Goal: Complete application form: Complete application form

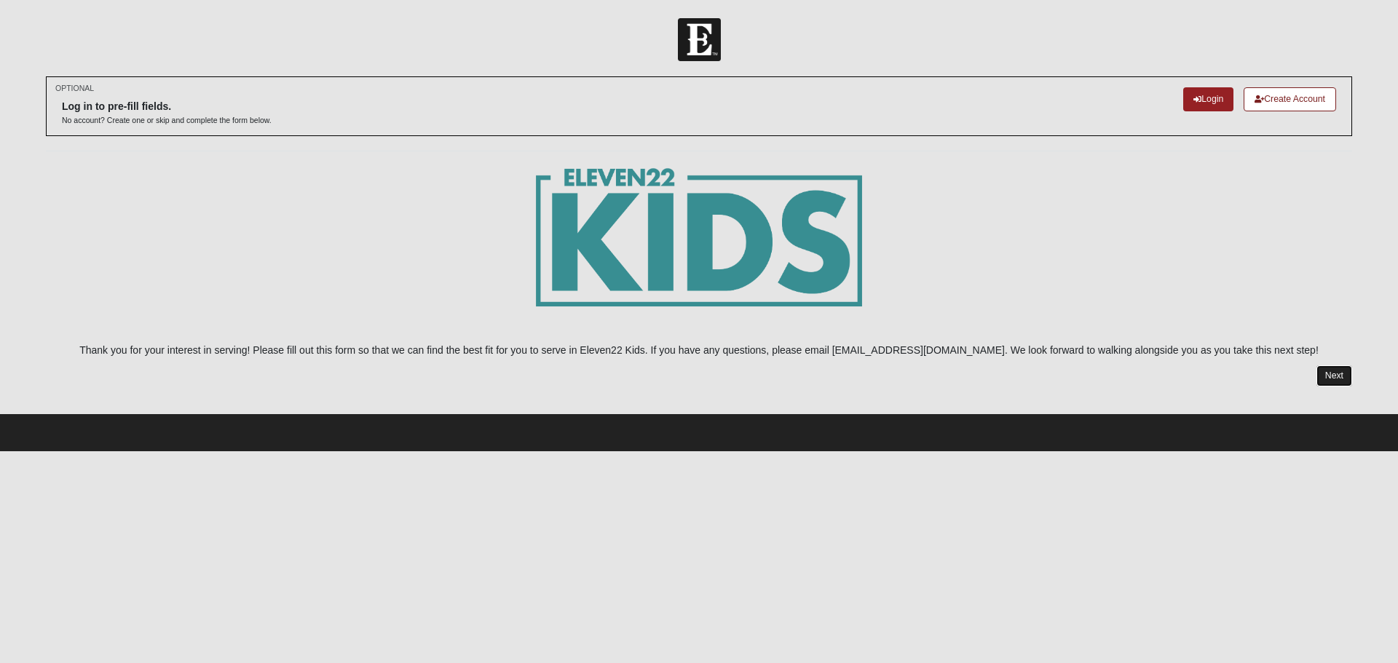
click at [1346, 371] on link "Next" at bounding box center [1335, 376] width 36 height 21
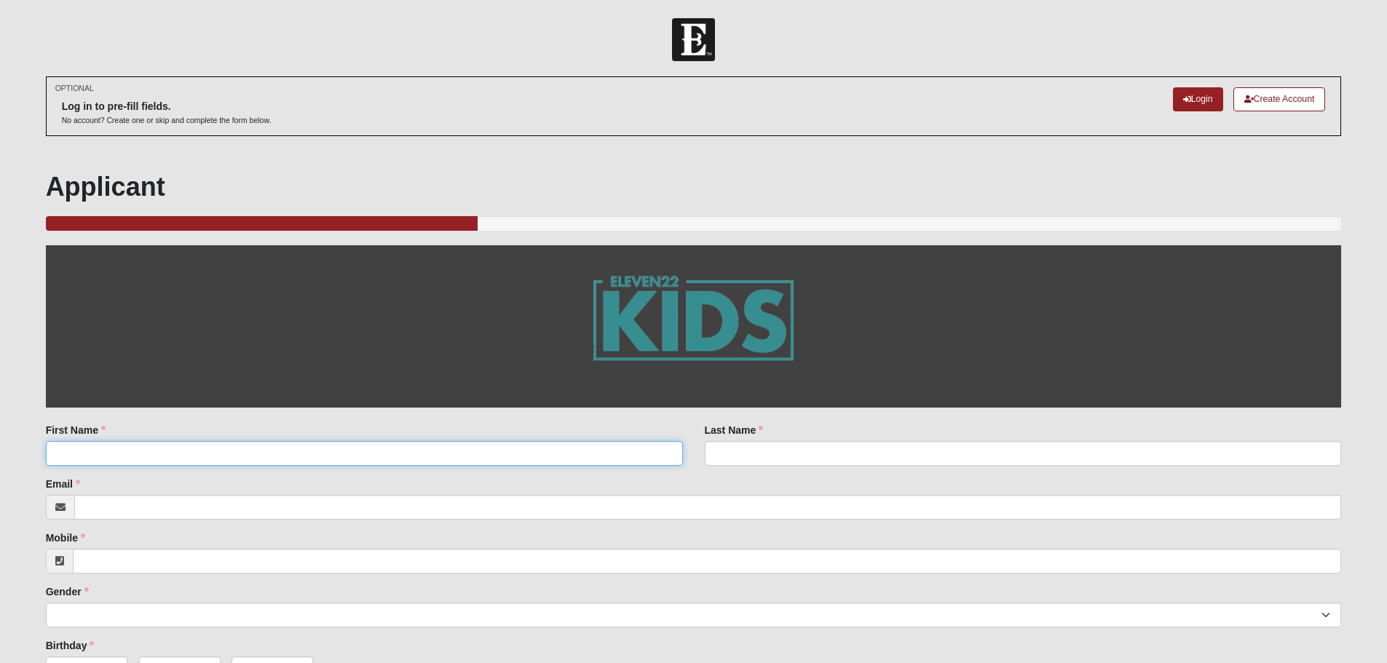
click at [569, 444] on input "First Name" at bounding box center [364, 453] width 637 height 25
click at [569, 453] on input "First Name" at bounding box center [364, 453] width 637 height 25
type input "[PERSON_NAME]"
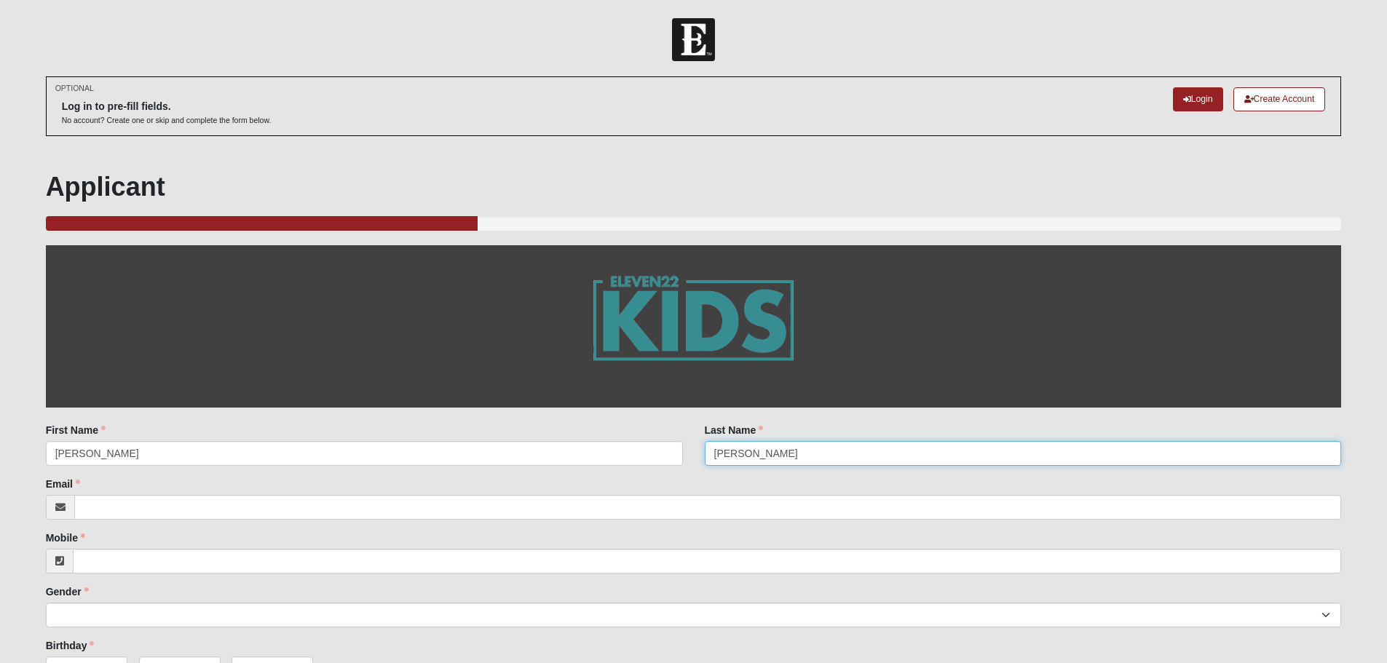
type input "[PERSON_NAME]"
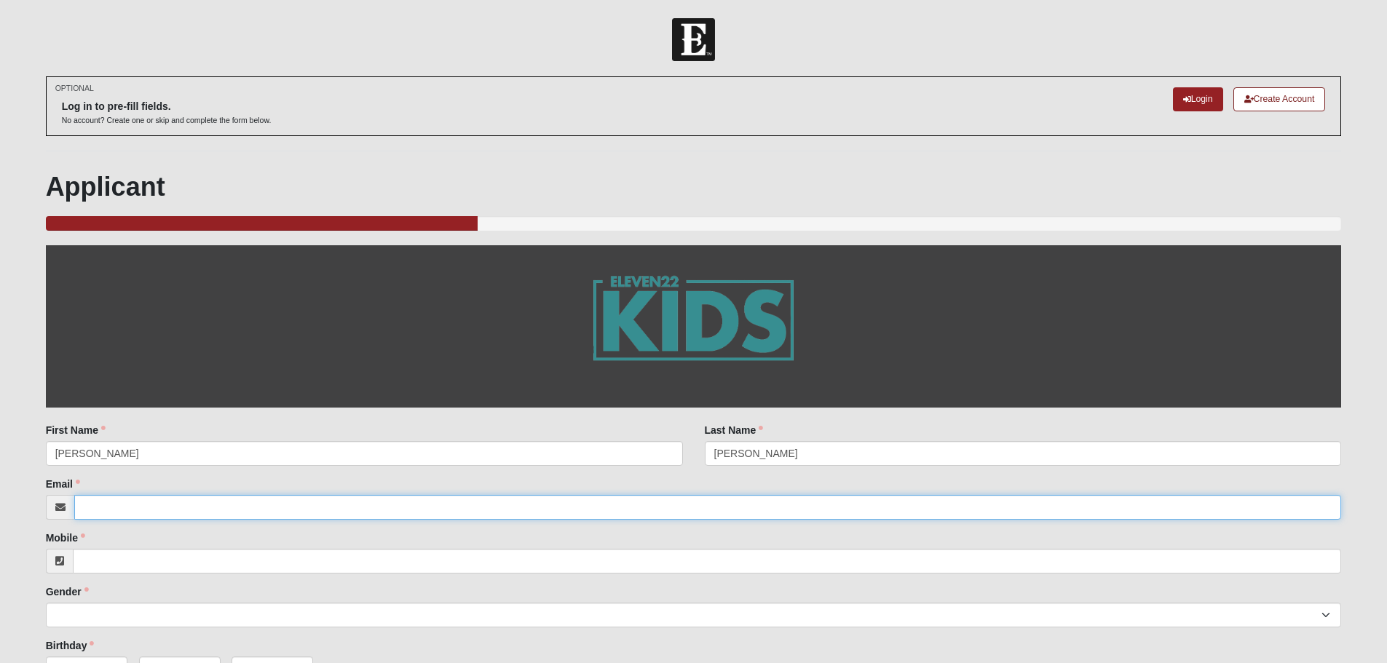
click at [368, 509] on input "Email" at bounding box center [708, 507] width 1268 height 25
type input "[PERSON_NAME][EMAIL_ADDRESS][DOMAIN_NAME]"
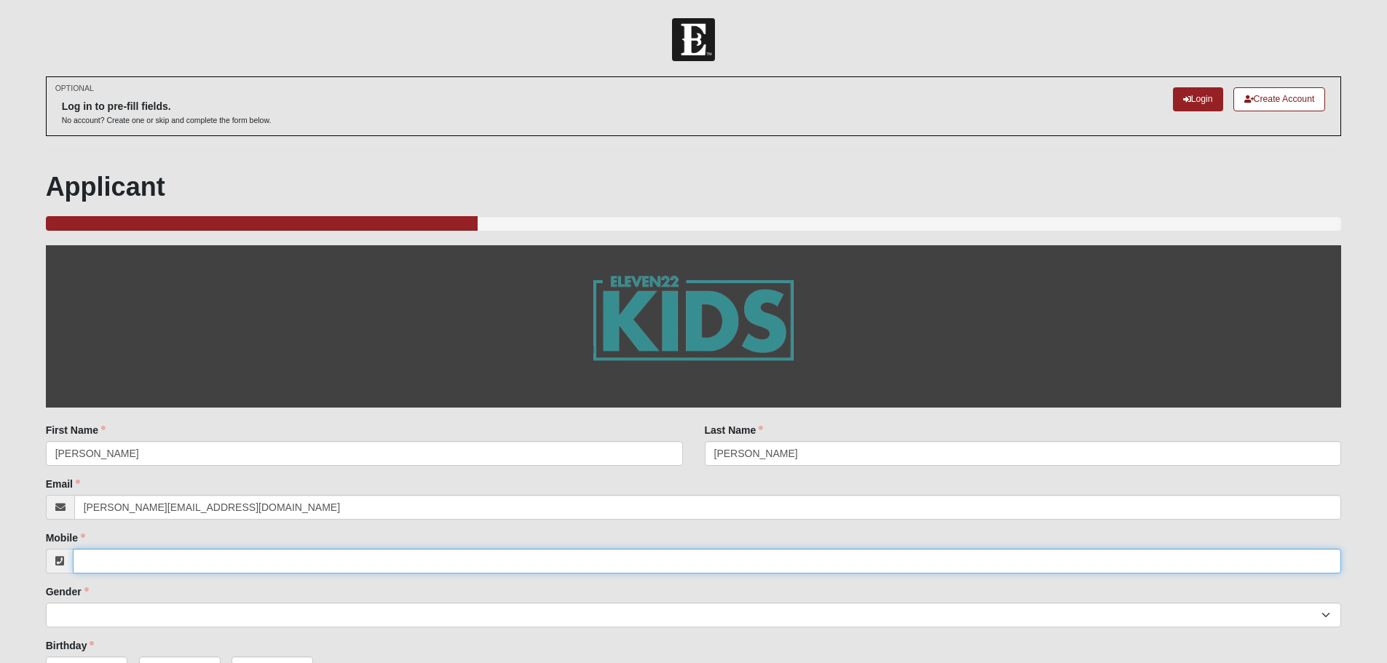
click at [324, 559] on input "Mobile" at bounding box center [707, 561] width 1269 height 25
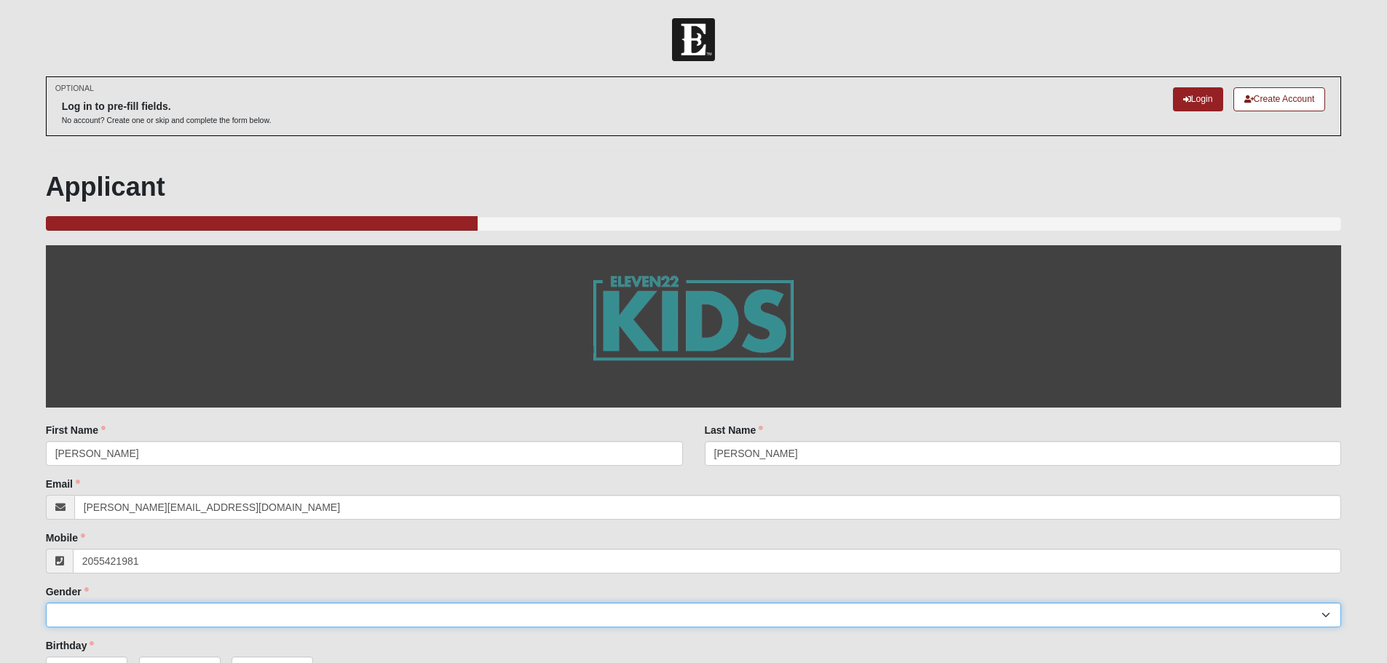
type input "[PHONE_NUMBER]"
drag, startPoint x: 270, startPoint y: 625, endPoint x: 270, endPoint y: 617, distance: 8.0
click at [270, 624] on select "[DEMOGRAPHIC_DATA] [DEMOGRAPHIC_DATA]" at bounding box center [694, 615] width 1296 height 25
select select "2"
click at [46, 603] on select "[DEMOGRAPHIC_DATA] [DEMOGRAPHIC_DATA]" at bounding box center [694, 615] width 1296 height 25
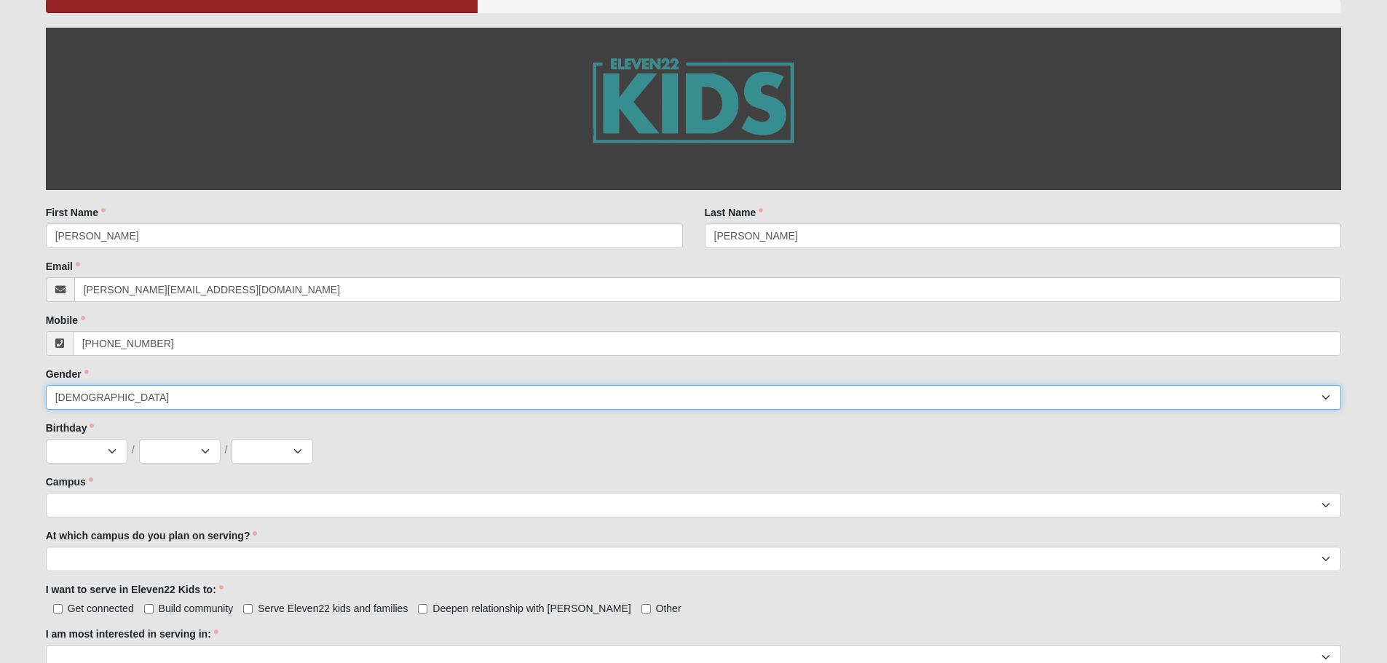
scroll to position [218, 0]
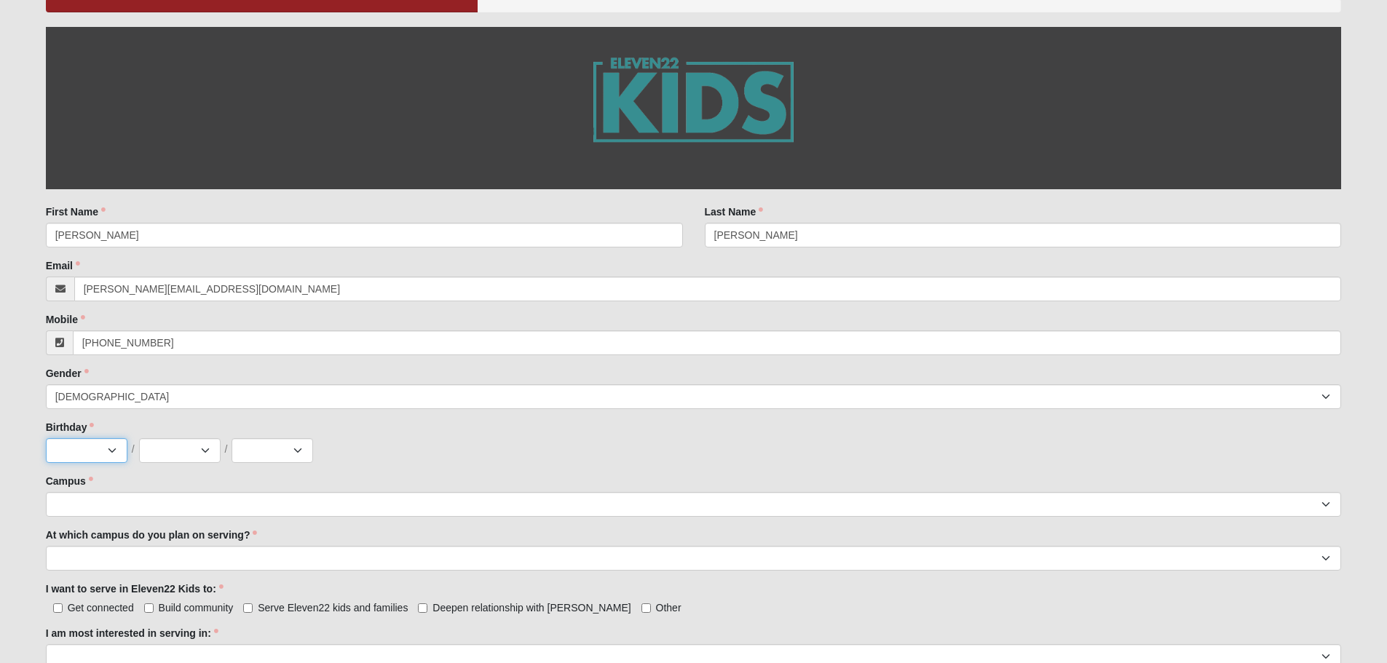
click at [90, 443] on select "Jan Feb Mar Apr May Jun [DATE] Aug Sep Oct Nov Dec" at bounding box center [87, 450] width 82 height 25
click at [468, 420] on div "Birthday Jan Feb Mar Apr May Jun [DATE] Aug Sep Oct Nov [DATE] 2 3 4 5 6 7 8 9 …" at bounding box center [694, 441] width 1296 height 43
click at [77, 459] on select "Jan Feb Mar Apr May Jun [DATE] Aug Sep Oct Nov Dec" at bounding box center [87, 450] width 82 height 25
select select "2"
click at [46, 438] on select "Jan Feb Mar Apr May Jun [DATE] Aug Sep Oct Nov Dec" at bounding box center [87, 450] width 82 height 25
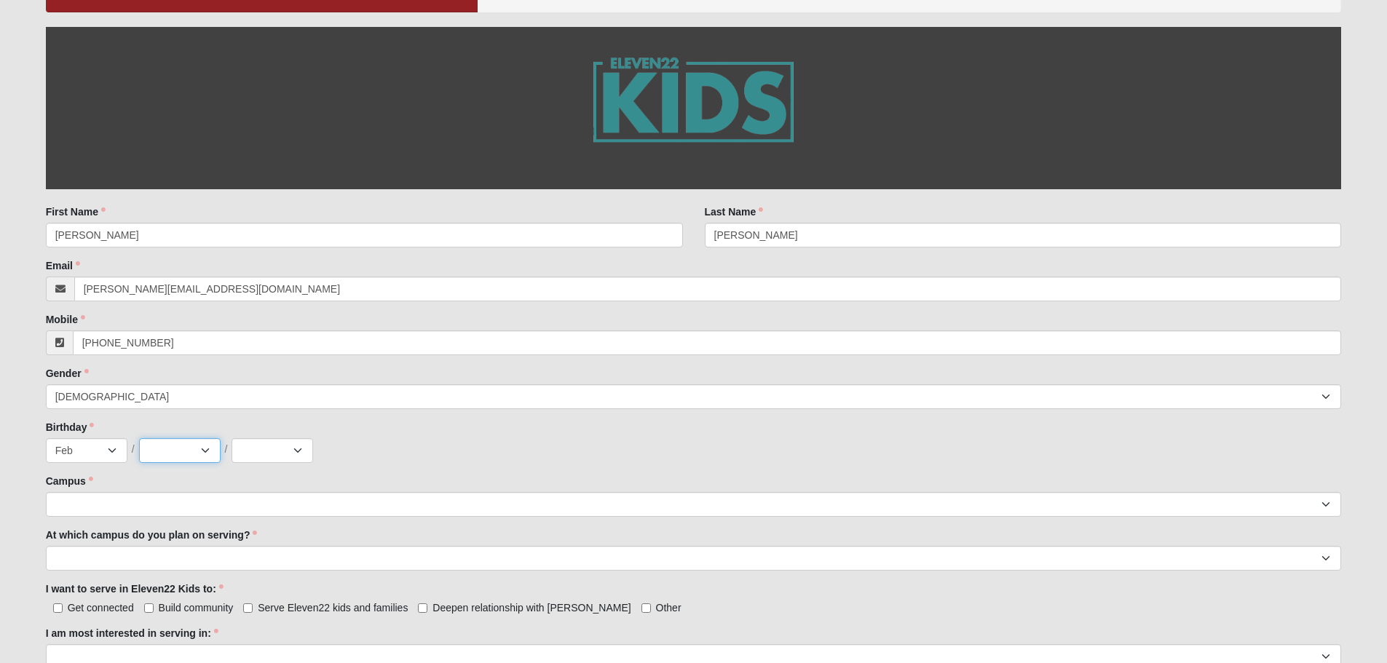
click at [195, 459] on select "1 2 3 4 5 6 7 8 9 10 11 12 13 14 15 16 17 18 19 20 21 22 23 24 25 26 27 28 29 3…" at bounding box center [180, 450] width 82 height 25
select select "5"
click at [139, 438] on select "1 2 3 4 5 6 7 8 9 10 11 12 13 14 15 16 17 18 19 20 21 22 23 24 25 26 27 28 29 3…" at bounding box center [180, 450] width 82 height 25
click at [272, 448] on select "2025 2024 2023 2022 2021 2020 2019 2018 2017 2016 2015 2014 2013 2012 2011 2010…" at bounding box center [273, 450] width 82 height 25
select select "1981"
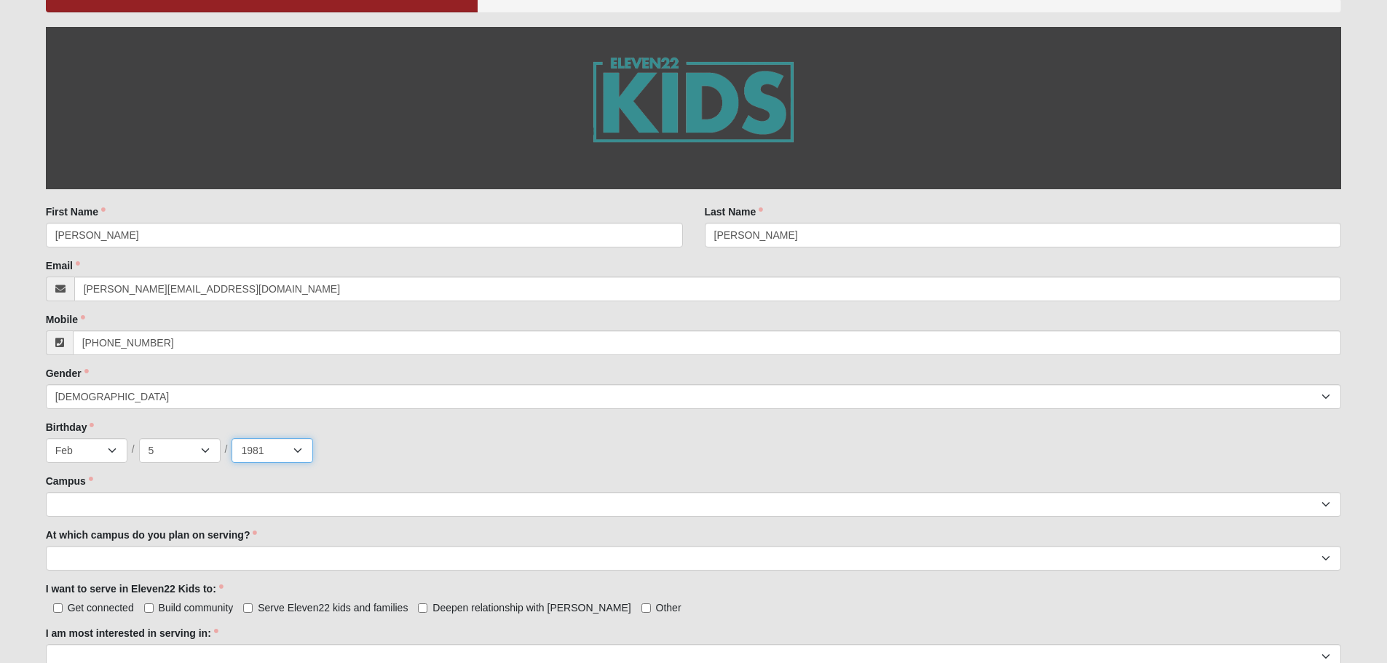
click at [232, 438] on select "2025 2024 2023 2022 2021 2020 2019 2018 2017 2016 2015 2014 2013 2012 2011 2010…" at bounding box center [273, 450] width 82 height 25
click at [277, 503] on select "Arlington Baymeadows Eleven22 Online [PERSON_NAME][GEOGRAPHIC_DATA] Jesup [GEOG…" at bounding box center [694, 504] width 1296 height 25
select select "11"
click at [46, 492] on select "Arlington Baymeadows Eleven22 Online [PERSON_NAME][GEOGRAPHIC_DATA] Jesup [GEOG…" at bounding box center [694, 504] width 1296 height 25
click at [754, 449] on div "Jan Feb Mar Apr May Jun [DATE] Aug Sep Oct Nov [DATE] 2 3 4 5 6 7 8 9 10 11 12 …" at bounding box center [694, 450] width 1296 height 25
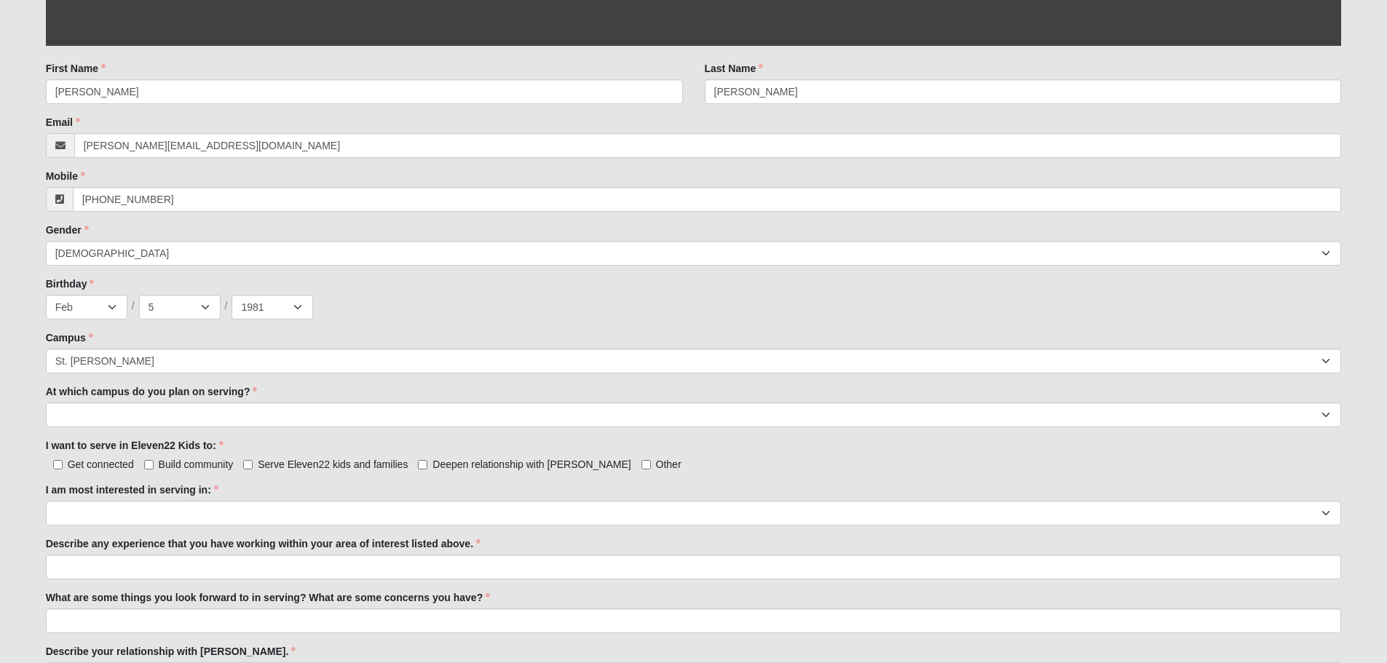
scroll to position [364, 0]
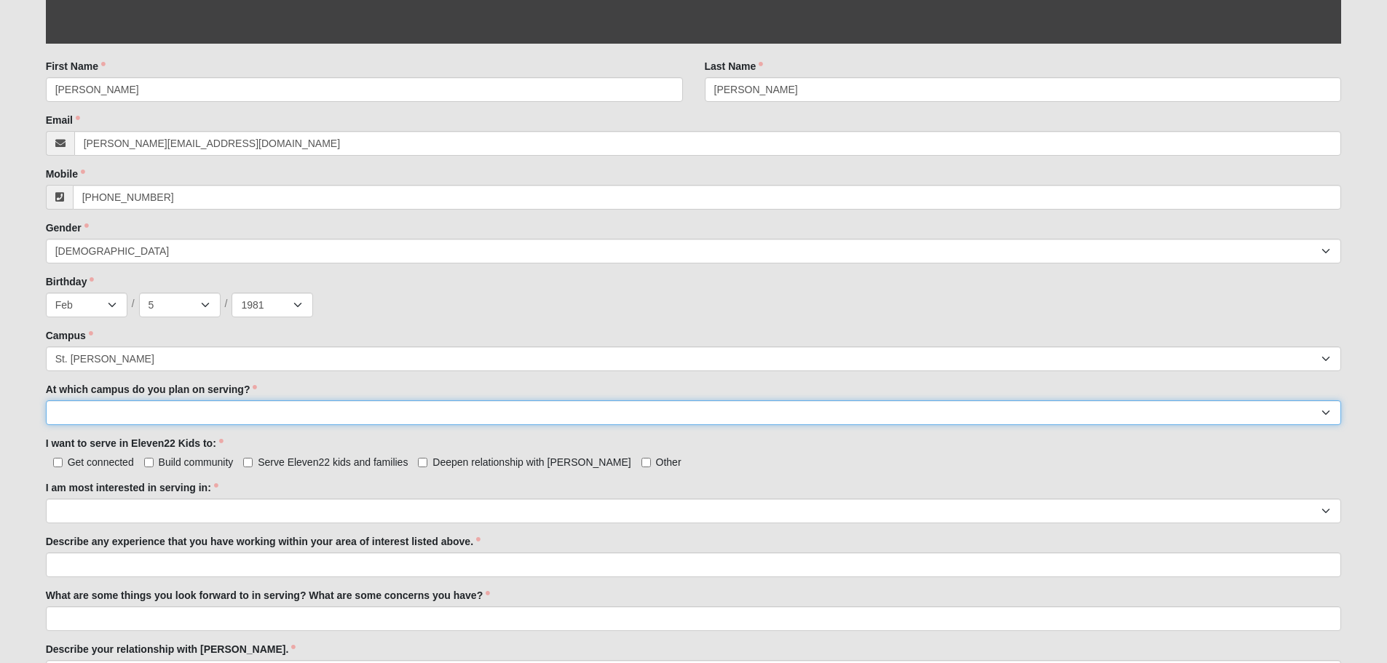
click at [148, 419] on select "[GEOGRAPHIC_DATA] [PERSON_NAME][GEOGRAPHIC_DATA] [GEOGRAPHIC_DATA] [GEOGRAPHIC_…" at bounding box center [694, 412] width 1296 height 25
select select "St. [PERSON_NAME]"
click at [46, 400] on select "[GEOGRAPHIC_DATA] [PERSON_NAME][GEOGRAPHIC_DATA] [GEOGRAPHIC_DATA] [GEOGRAPHIC_…" at bounding box center [694, 412] width 1296 height 25
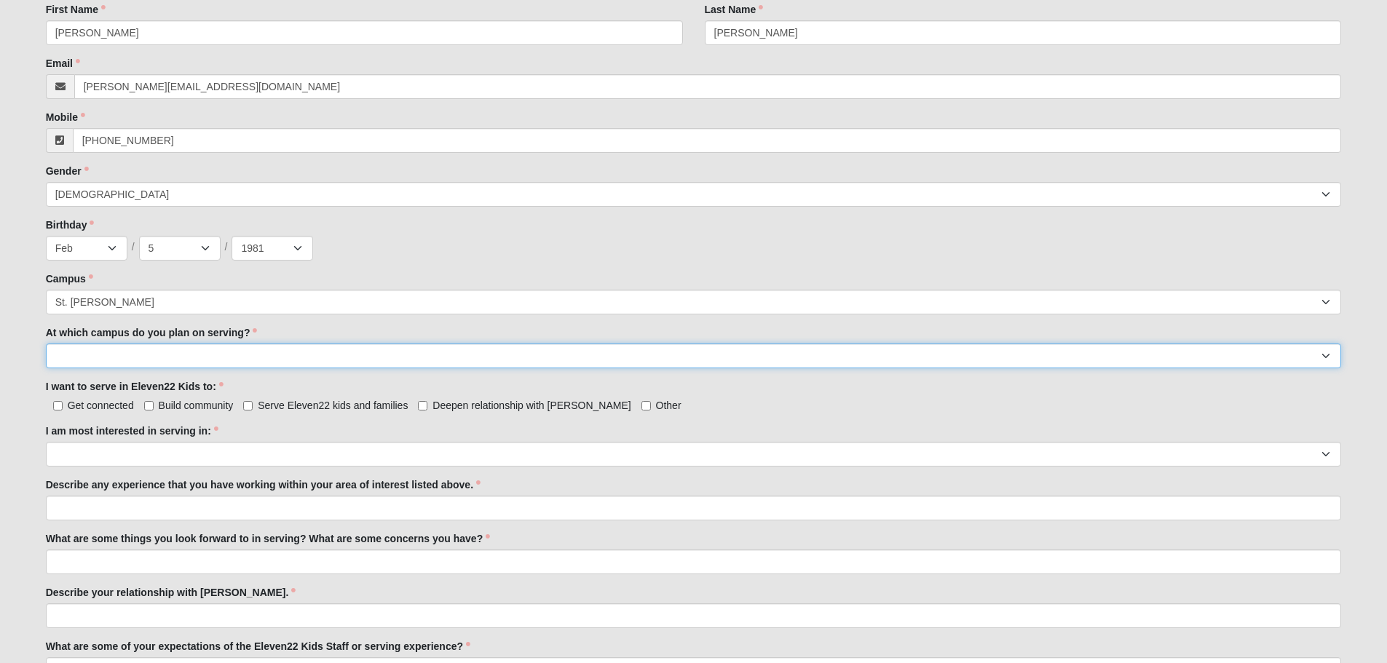
scroll to position [510, 0]
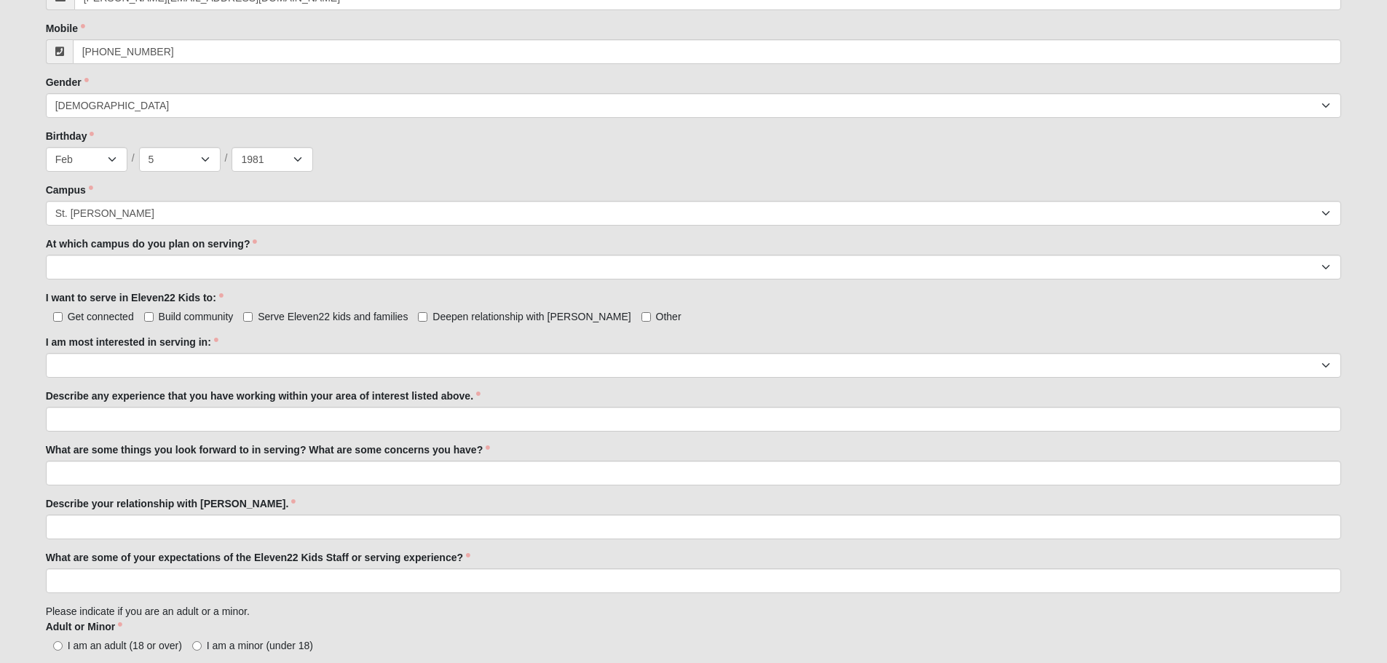
click at [334, 318] on span "Serve Eleven22 kids and families" at bounding box center [333, 317] width 150 height 12
click at [253, 318] on input "Serve Eleven22 kids and families" at bounding box center [247, 316] width 9 height 9
checkbox input "true"
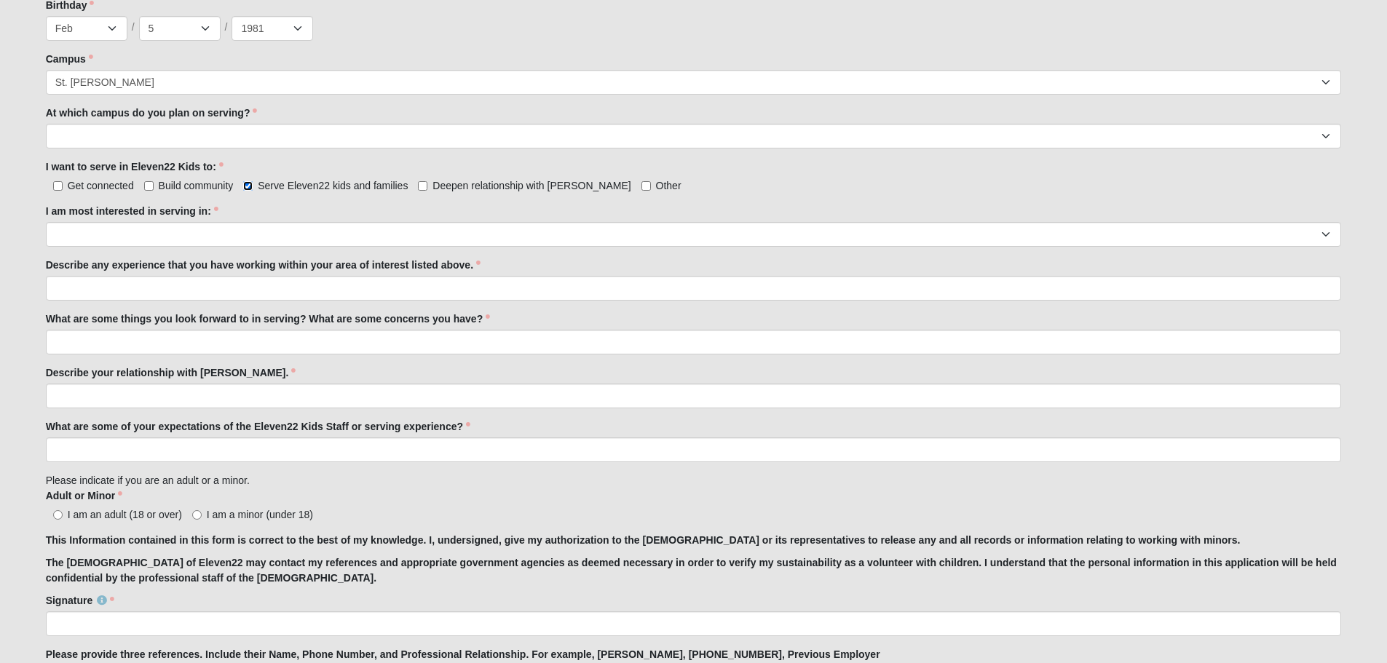
scroll to position [655, 0]
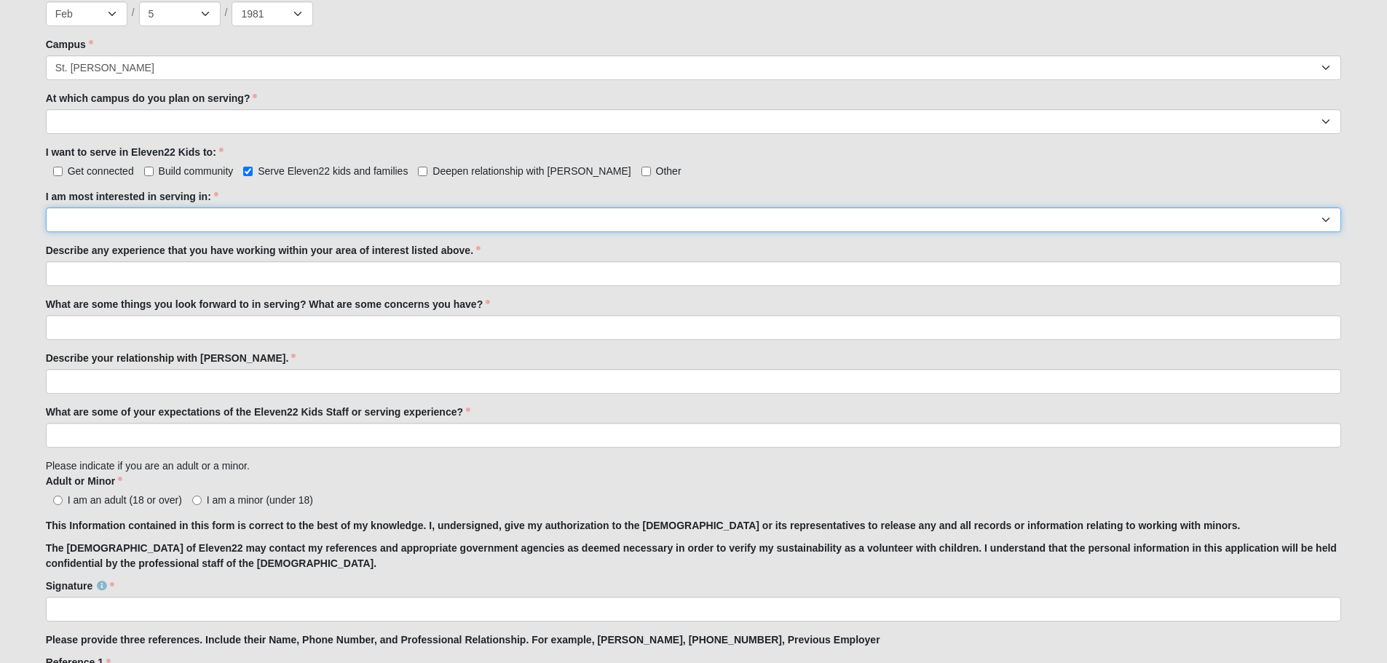
click at [177, 215] on select "Registration Tour Guide Preschool Disciple Group Leader Elementary Disciple Gro…" at bounding box center [694, 220] width 1296 height 25
click at [46, 208] on select "Registration Tour Guide Preschool Disciple Group Leader Elementary Disciple Gro…" at bounding box center [694, 220] width 1296 height 25
click at [218, 224] on select "Registration Tour Guide Preschool Disciple Group Leader Elementary Disciple Gro…" at bounding box center [694, 220] width 1296 height 25
select select "Classroom Buddy"
click at [46, 208] on select "Registration Tour Guide Preschool Disciple Group Leader Elementary Disciple Gro…" at bounding box center [694, 220] width 1296 height 25
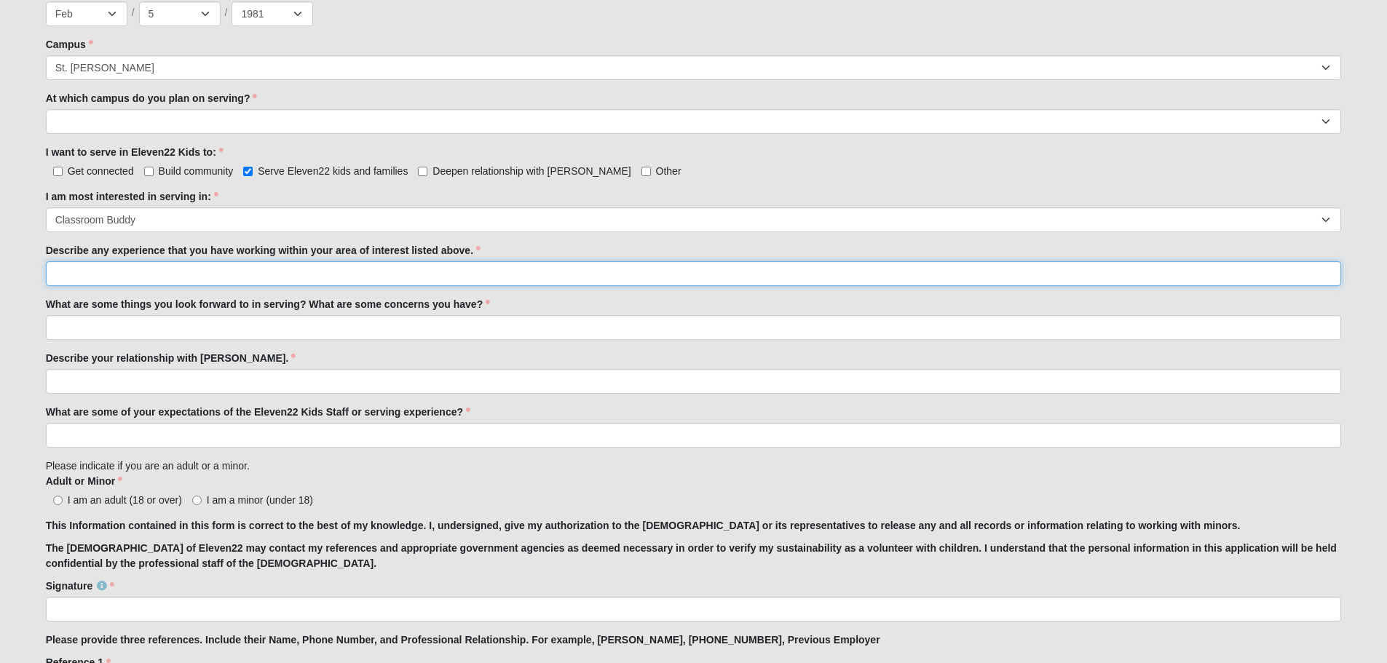
click at [262, 266] on input "Describe any experience that you have working within your area of interest list…" at bounding box center [694, 273] width 1296 height 25
click at [123, 277] on input "Mom and I use to work with elementary age children" at bounding box center [694, 273] width 1296 height 25
type input "Mom and I used to work with elementary age children"
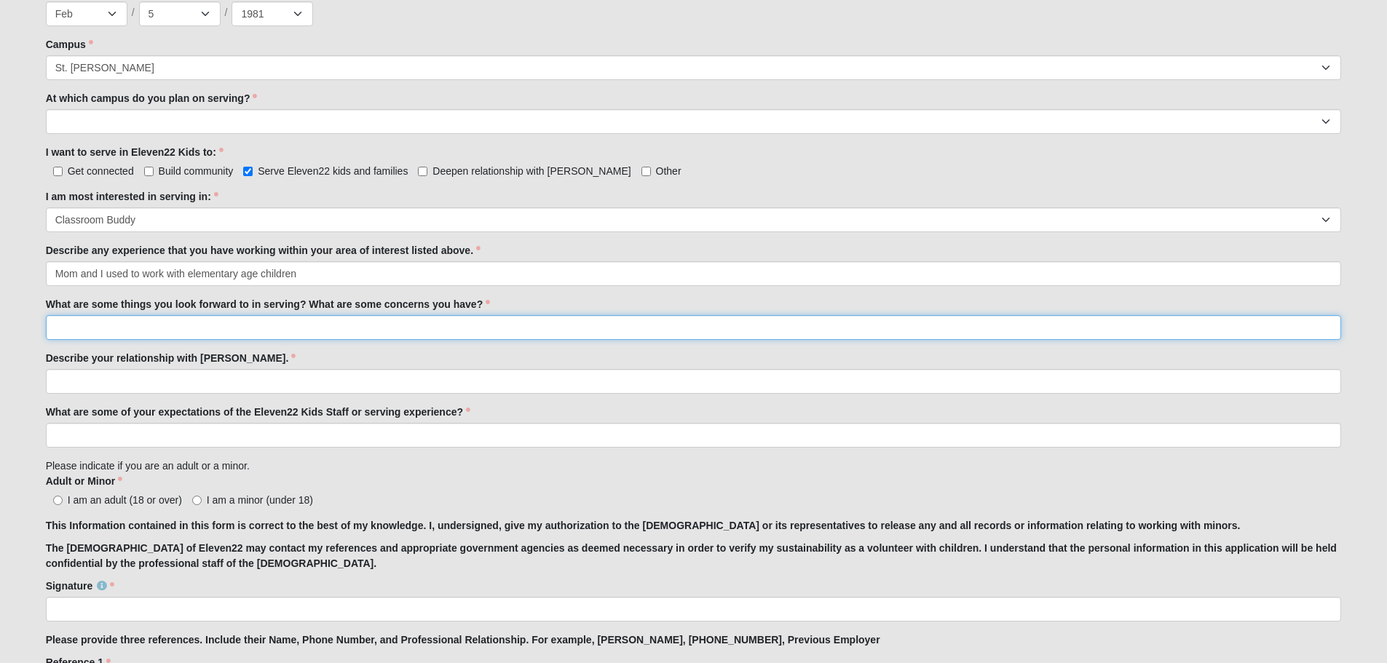
click at [194, 325] on input "What are some things you look forward to in serving? What are some concerns you…" at bounding box center [694, 327] width 1296 height 25
type input "spending time with the young children so that moms and dads can attend service.…"
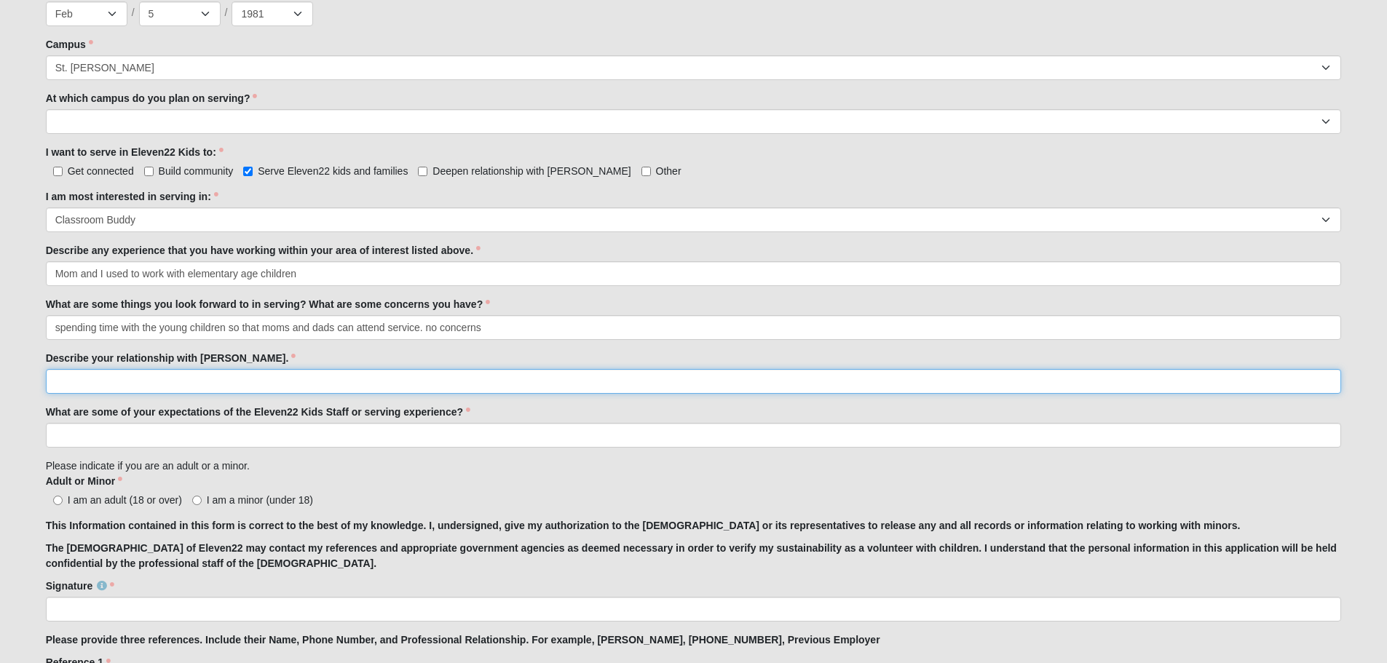
click at [167, 390] on input "Describe your relationship with [PERSON_NAME]." at bounding box center [694, 381] width 1296 height 25
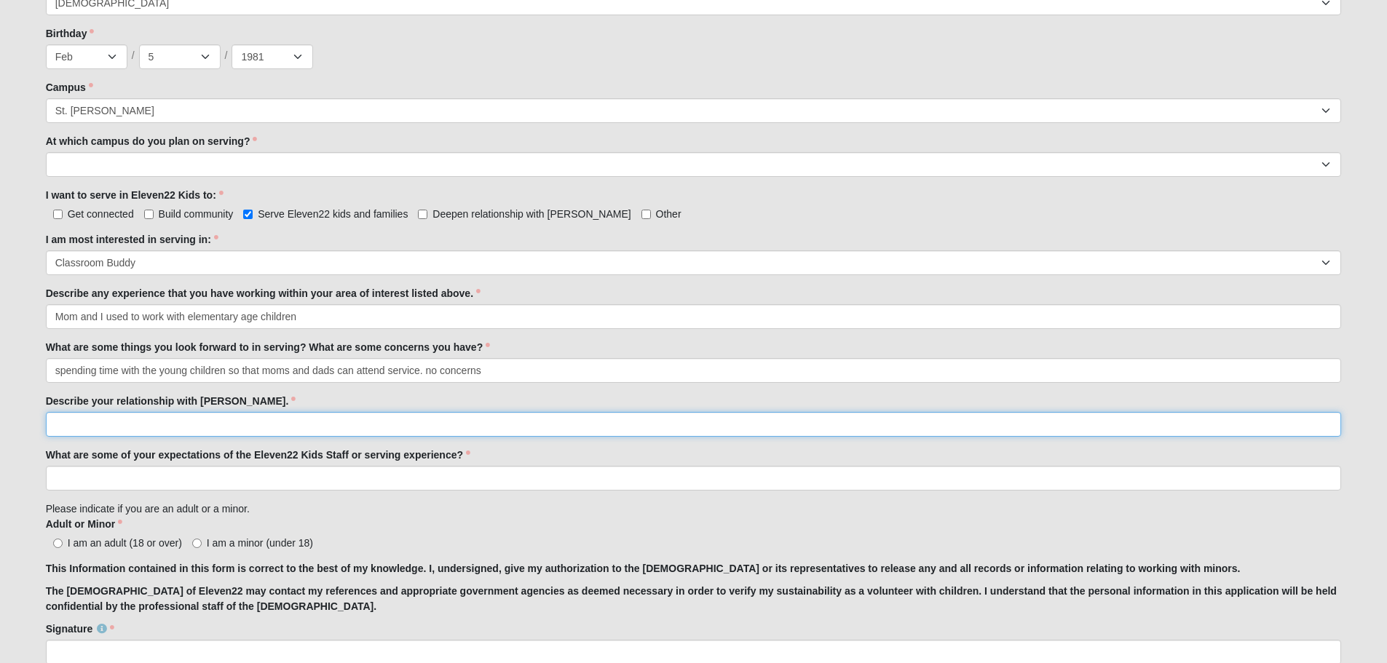
scroll to position [728, 0]
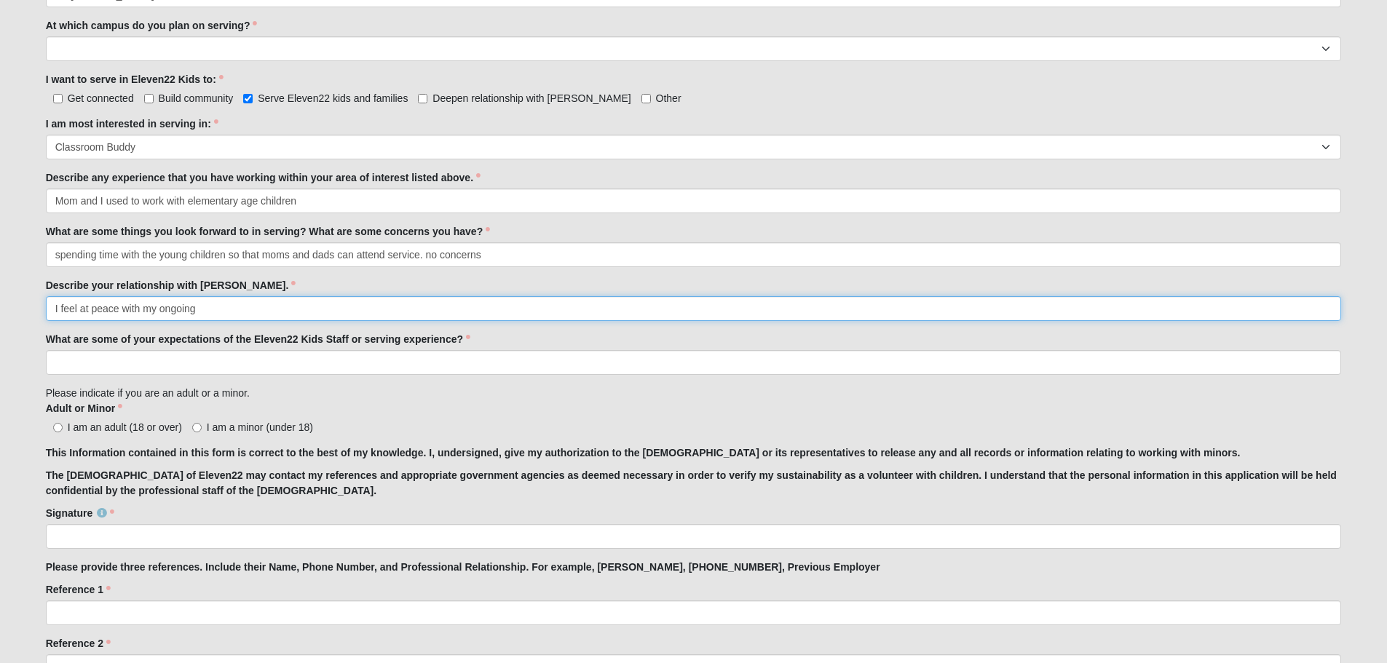
click at [197, 308] on input "I feel at peace with my ongoing" at bounding box center [694, 308] width 1296 height 25
drag, startPoint x: 159, startPoint y: 309, endPoint x: 57, endPoint y: 306, distance: 102.0
click at [57, 306] on input "I feel at peace with my ongoing journey with [DEMOGRAPHIC_DATA]. There's defini…" at bounding box center [694, 308] width 1296 height 25
drag, startPoint x: 207, startPoint y: 311, endPoint x: 159, endPoint y: 307, distance: 48.3
click at [159, 307] on input "It's an ongoing journey with [DEMOGRAPHIC_DATA]. There's definitly miles to go,…" at bounding box center [694, 308] width 1296 height 25
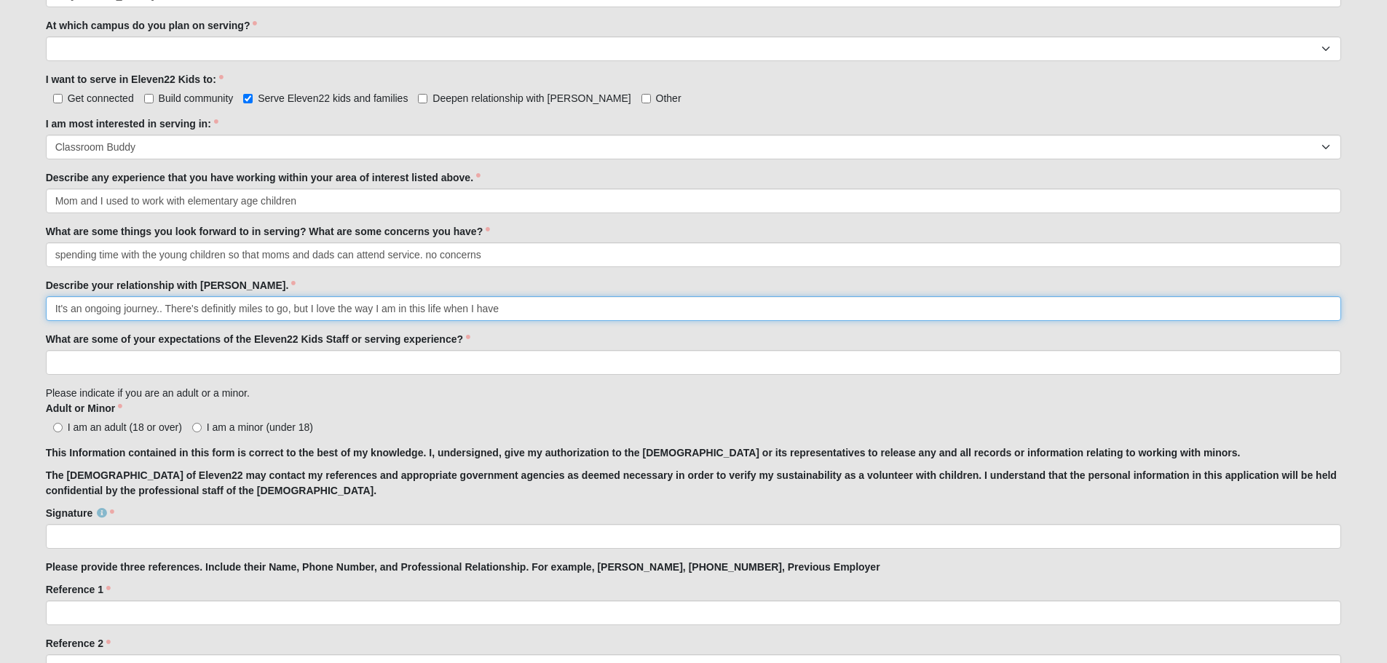
click at [227, 309] on input "It's an ongoing journey.. There's definitly miles to go, but I love the way I a…" at bounding box center [694, 308] width 1296 height 25
drag, startPoint x: 200, startPoint y: 307, endPoint x: 191, endPoint y: 304, distance: 10.1
click at [191, 304] on input "It's an ongoing journey.. There's definitely miles to go, but I love the way I …" at bounding box center [694, 308] width 1296 height 25
click at [165, 308] on input "It's an ongoing journey.. There are definitely miles to go, but I love the way …" at bounding box center [694, 308] width 1296 height 25
click at [520, 314] on input "It's an ongoing journey.There are definitely miles to go, but I love the way I …" at bounding box center [694, 308] width 1296 height 25
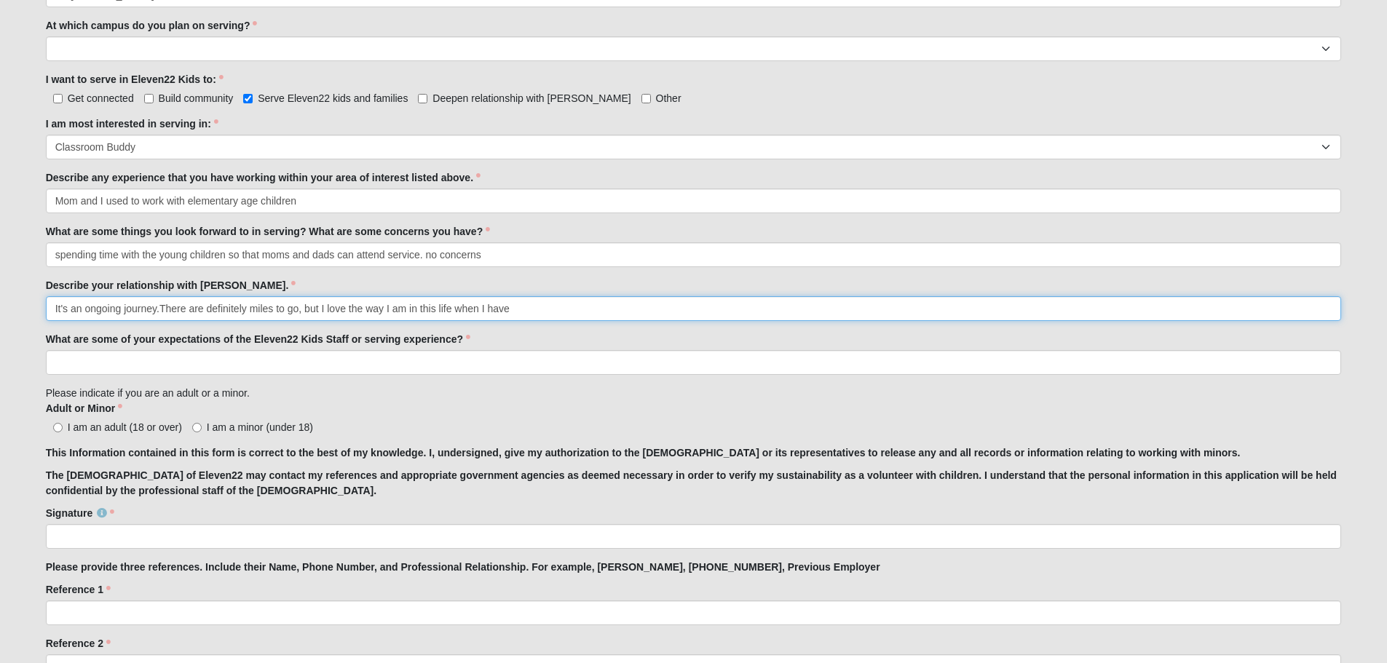
drag, startPoint x: 520, startPoint y: 314, endPoint x: 301, endPoint y: 311, distance: 219.2
click at [301, 311] on input "It's an ongoing journey.There are definitely miles to go, but I love the way I …" at bounding box center [694, 308] width 1296 height 25
drag, startPoint x: 307, startPoint y: 318, endPoint x: 162, endPoint y: 311, distance: 145.1
click at [162, 311] on input "It's an ongoing journey.There are definitely miles to go," at bounding box center [694, 308] width 1296 height 25
click at [435, 306] on input "It's an ongoing journey. It's like water. I can always have more. And the more …" at bounding box center [694, 308] width 1296 height 25
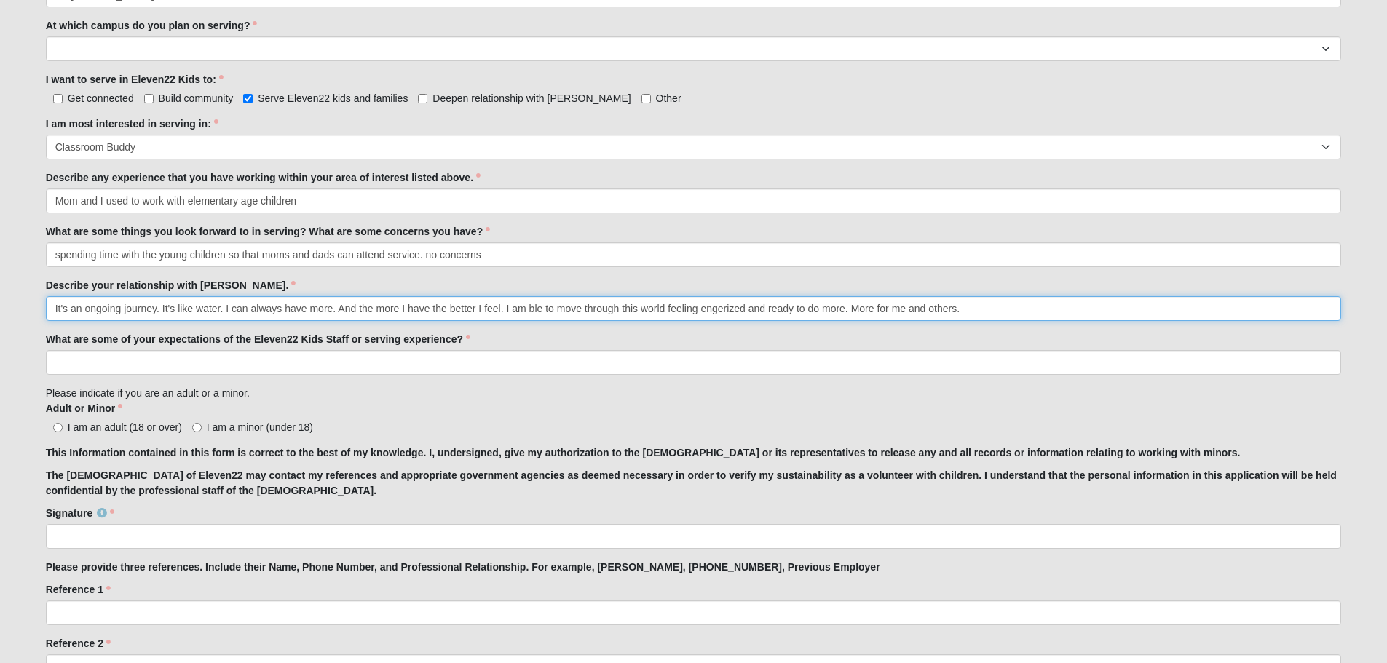
click at [727, 317] on input "It's an ongoing journey. It's like water. I can always have more. And the more …" at bounding box center [694, 308] width 1296 height 25
type input "It's an ongoing journey. It's like water. I can always have more. And the more …"
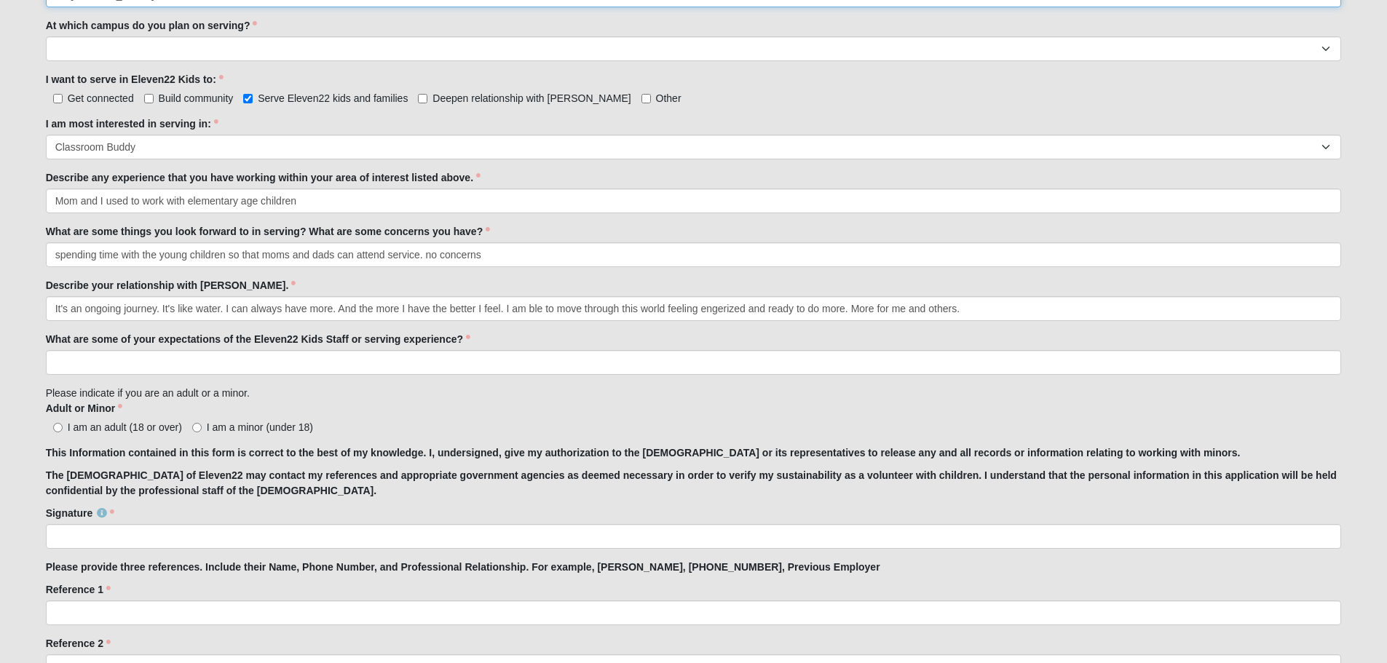
scroll to position [711, 0]
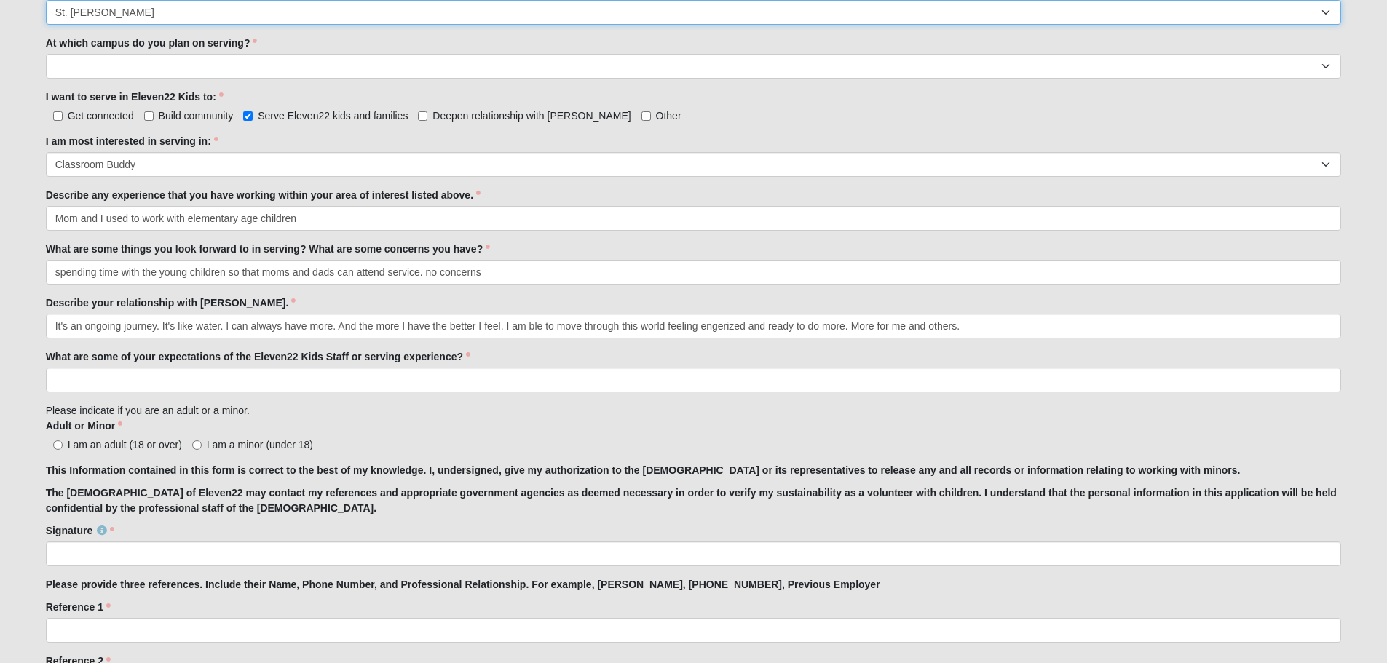
drag, startPoint x: 727, startPoint y: 316, endPoint x: 810, endPoint y: -1, distance: 328.0
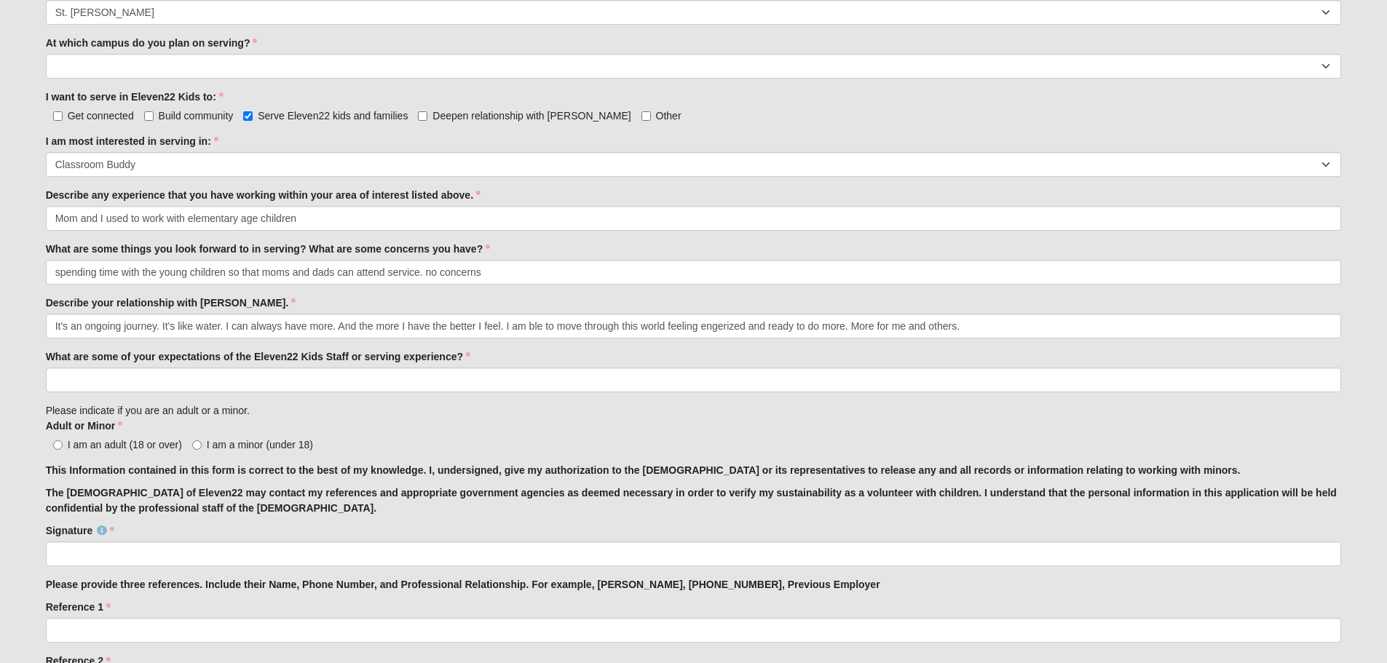
click at [752, 357] on div "What are some of your expectations of the Eleven22 Kids Staff or serving experi…" at bounding box center [694, 371] width 1296 height 43
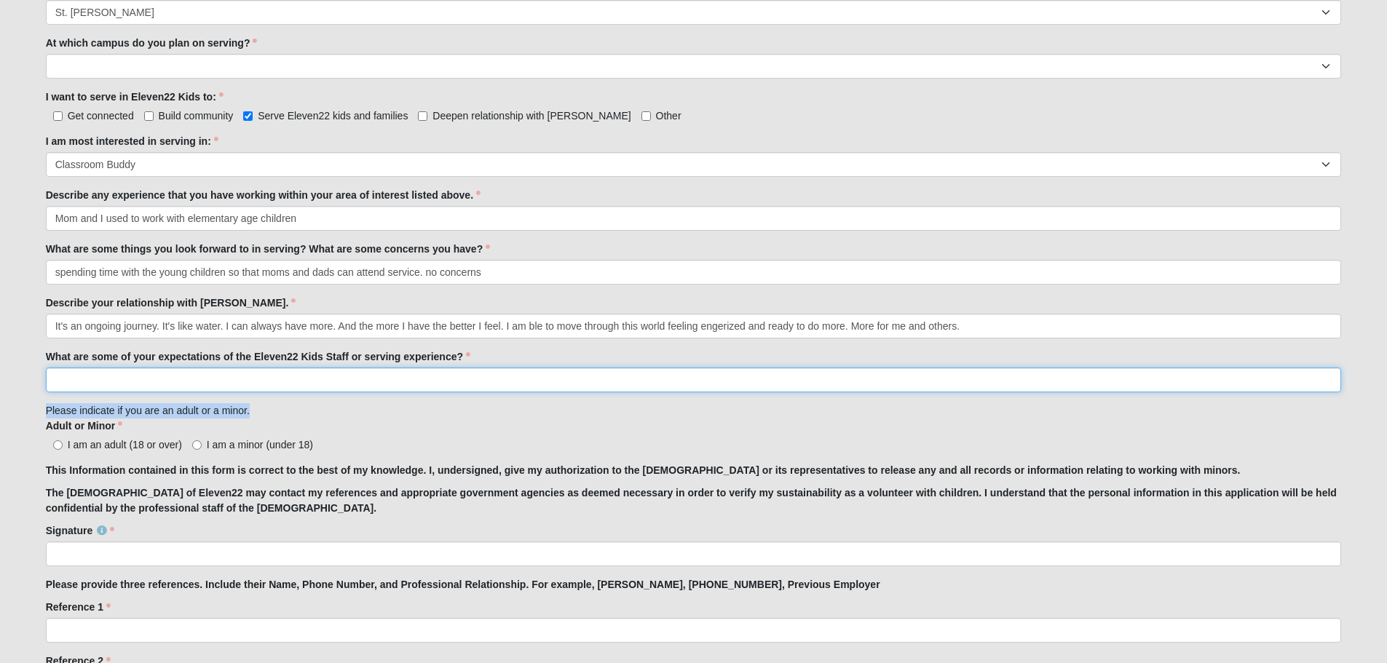
click at [412, 379] on input "What are some of your expectations of the Eleven22 Kids Staff or serving experi…" at bounding box center [694, 380] width 1296 height 25
click at [412, 381] on input "What are some of your expectations of the Eleven22 Kids Staff or serving experi…" at bounding box center [694, 380] width 1296 height 25
type input "I would serve 2-3 Sundays a month in the infant and baby rooms."
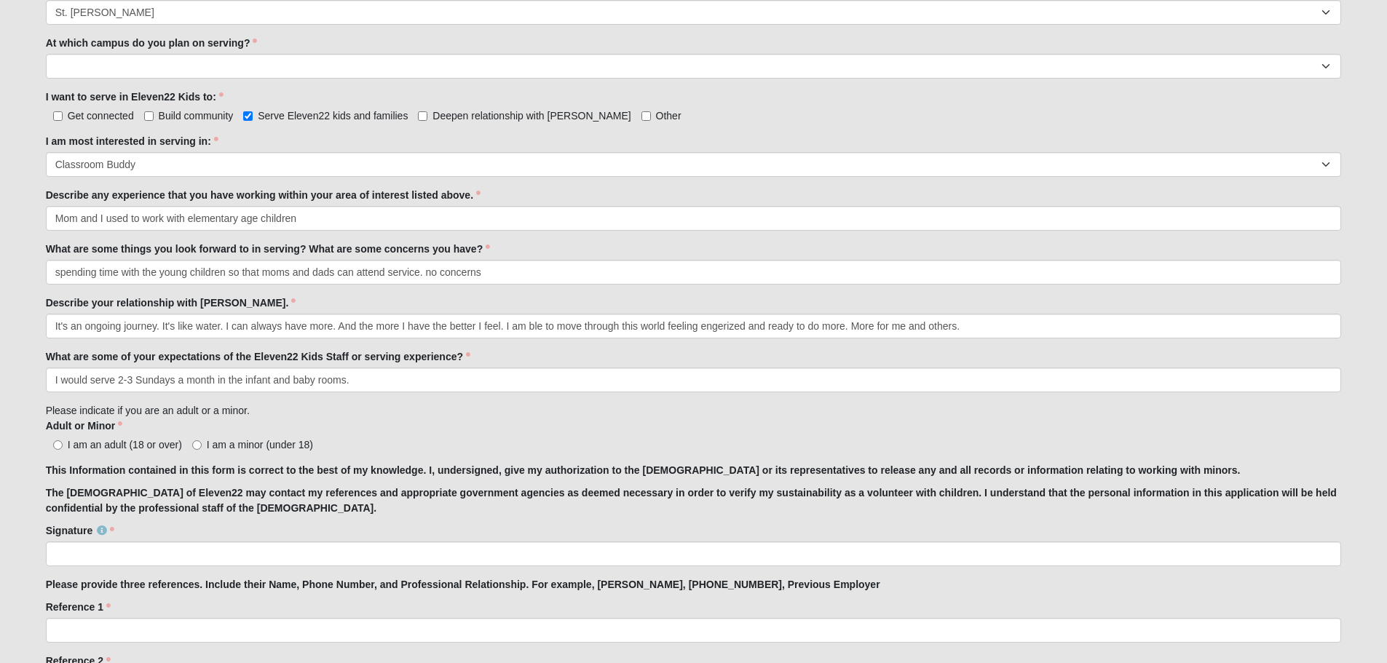
click at [157, 449] on span "I am an adult (18 or over)" at bounding box center [125, 445] width 114 height 12
click at [63, 449] on input "I am an adult (18 or over)" at bounding box center [57, 445] width 9 height 9
radio input "true"
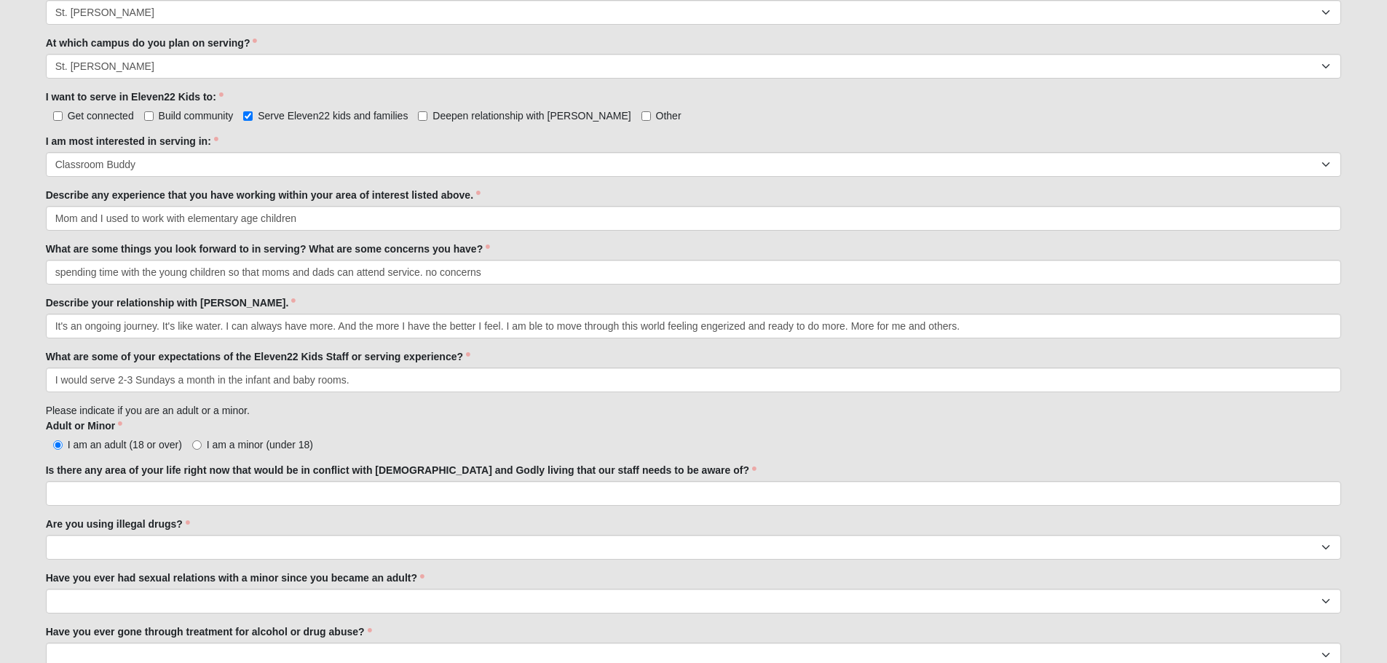
scroll to position [815, 0]
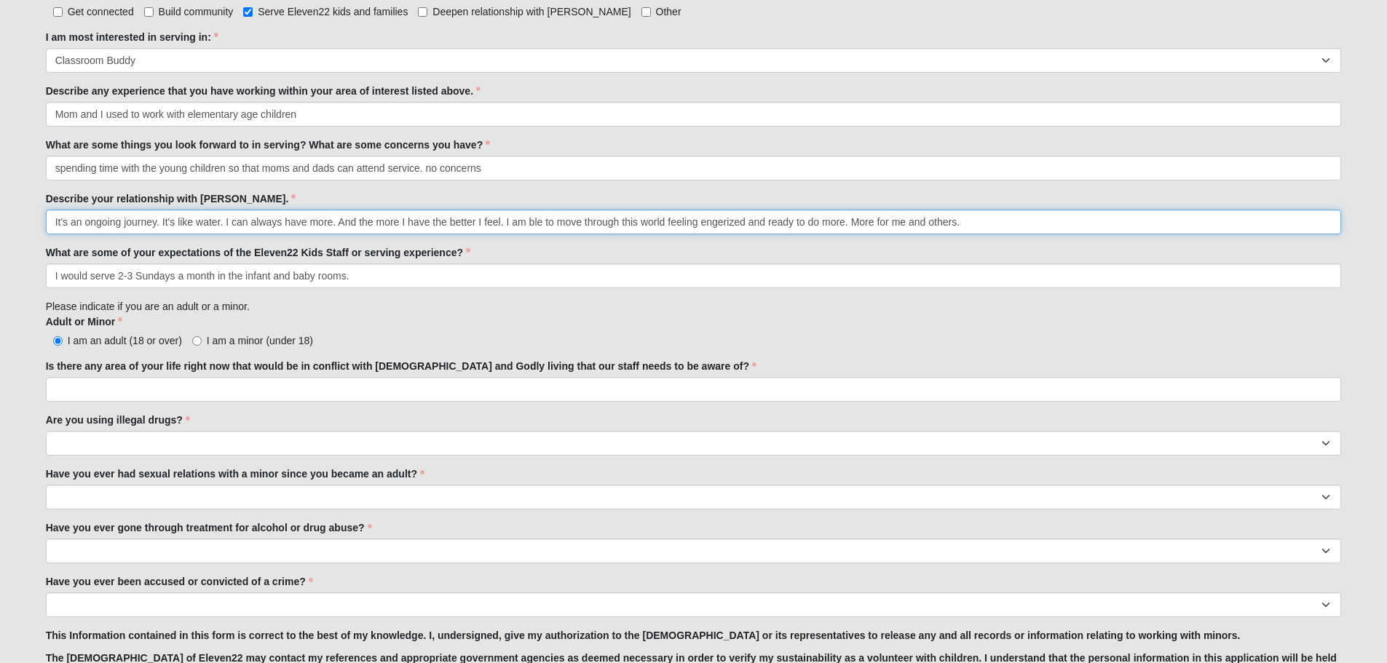
click at [527, 223] on input "It's an ongoing journey. It's like water. I can always have more. And the more …" at bounding box center [694, 222] width 1296 height 25
click at [733, 228] on input "It's an ongoing journey. It's like water. I can always have more. And the more …" at bounding box center [694, 222] width 1296 height 25
type input "It's an ongoing journey. It's like water. I can always have more. And the more …"
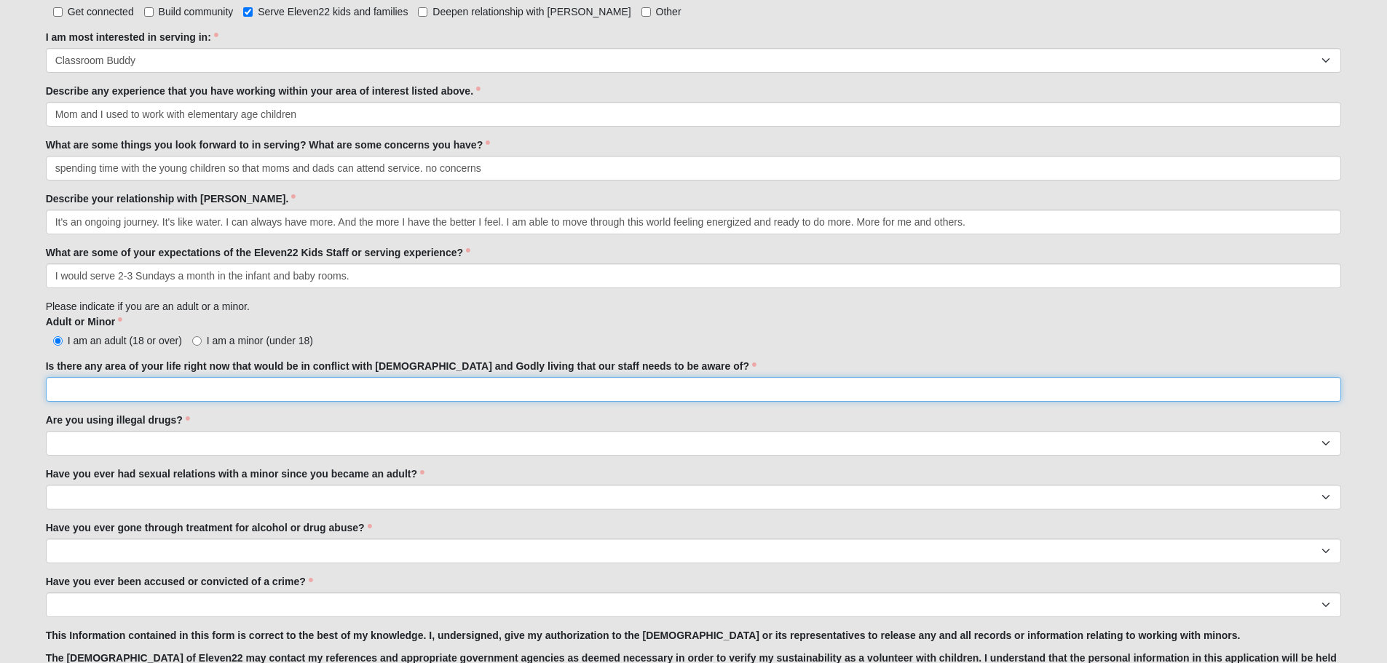
click at [319, 388] on input "Is there any area of your life right now that would be in conflict with [DEMOGR…" at bounding box center [694, 389] width 1296 height 25
type input "no"
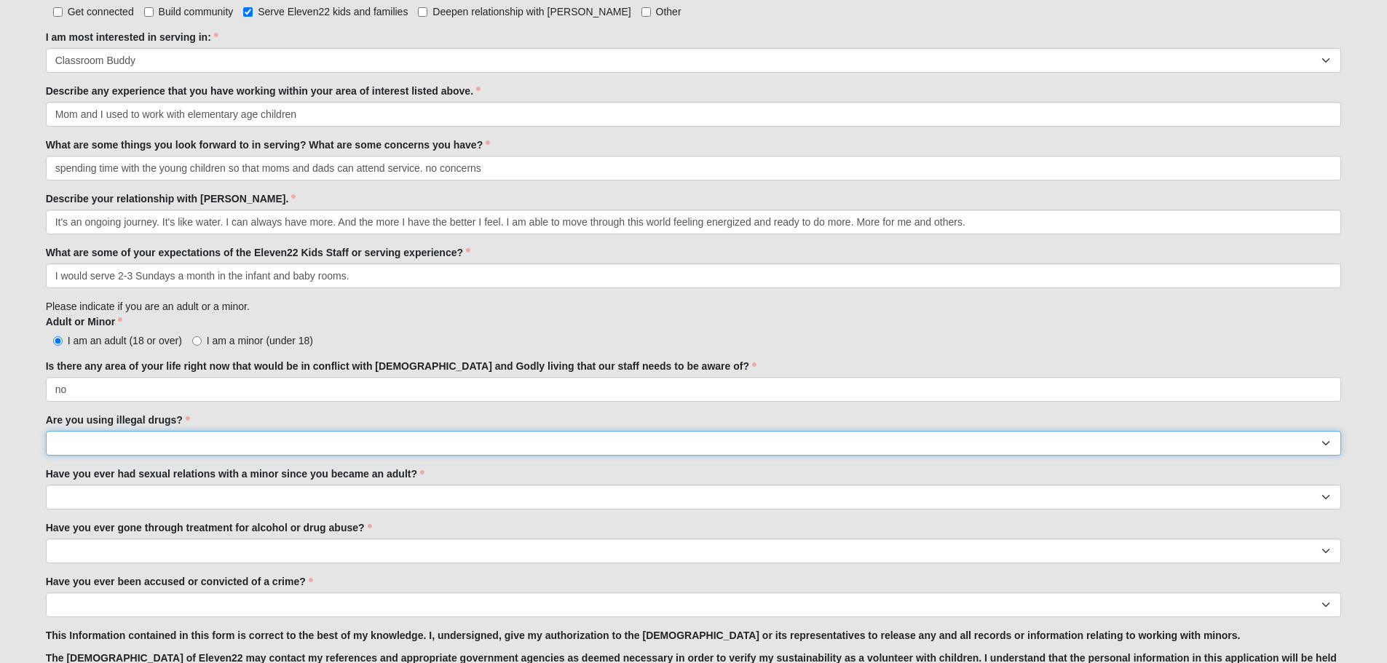
click at [302, 435] on select "Yes No" at bounding box center [694, 443] width 1296 height 25
select select "No"
click at [46, 431] on select "Yes No" at bounding box center [694, 443] width 1296 height 25
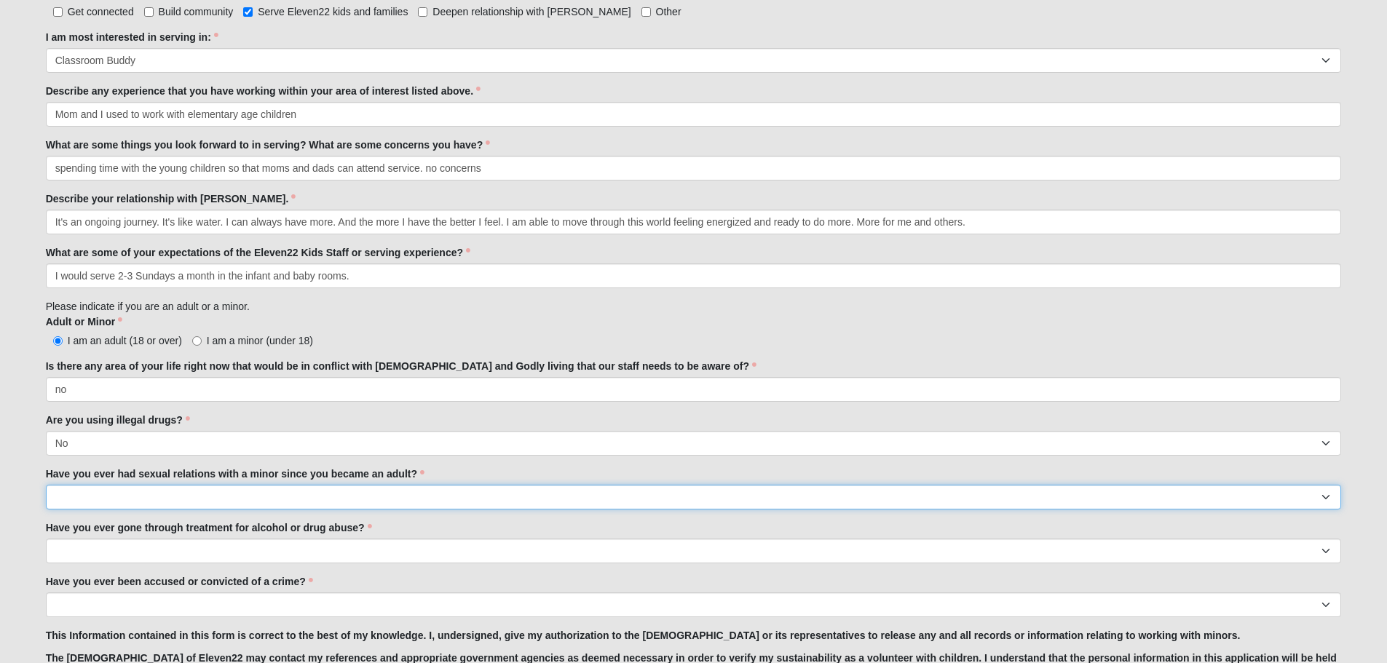
click at [261, 498] on select "Yes No" at bounding box center [694, 497] width 1296 height 25
select select "No"
click at [46, 485] on select "Yes No" at bounding box center [694, 497] width 1296 height 25
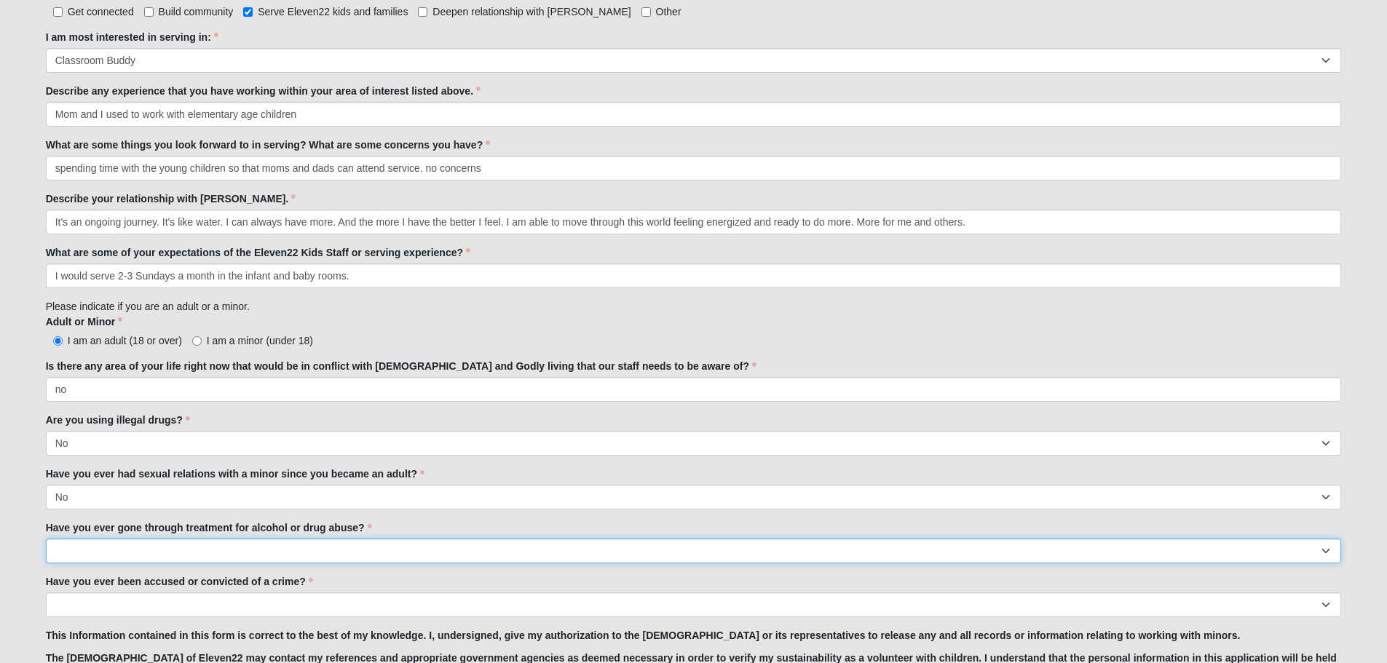
click at [243, 553] on select "Yes No" at bounding box center [694, 551] width 1296 height 25
select select "No"
click at [46, 539] on select "Yes No" at bounding box center [694, 551] width 1296 height 25
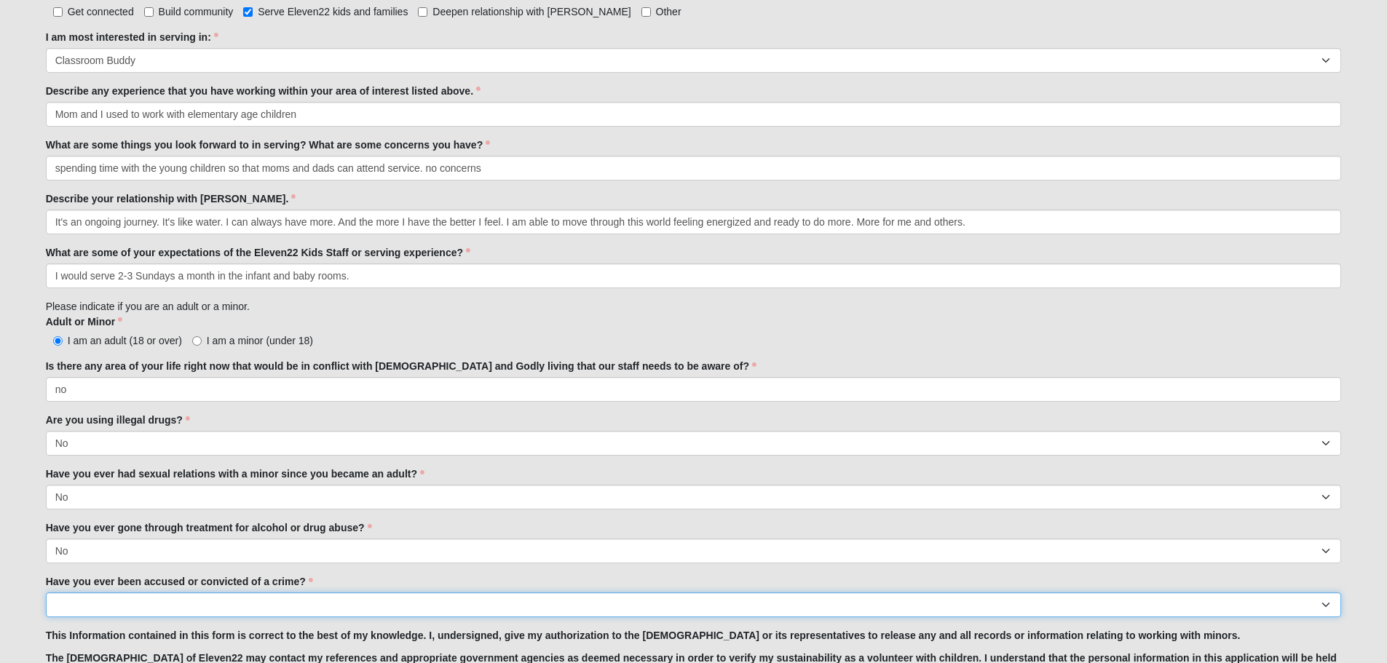
click at [230, 606] on select "Yes No" at bounding box center [694, 605] width 1296 height 25
select select "No"
click at [46, 593] on select "Yes No" at bounding box center [694, 605] width 1296 height 25
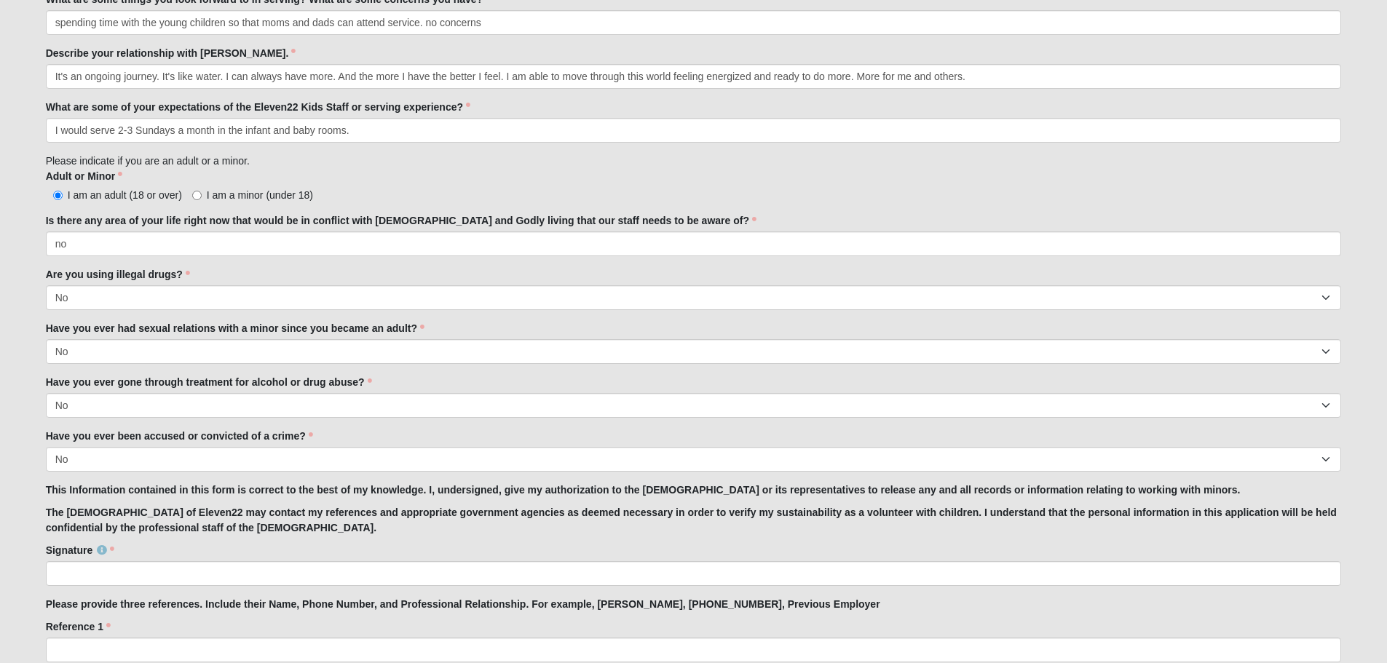
scroll to position [1065, 0]
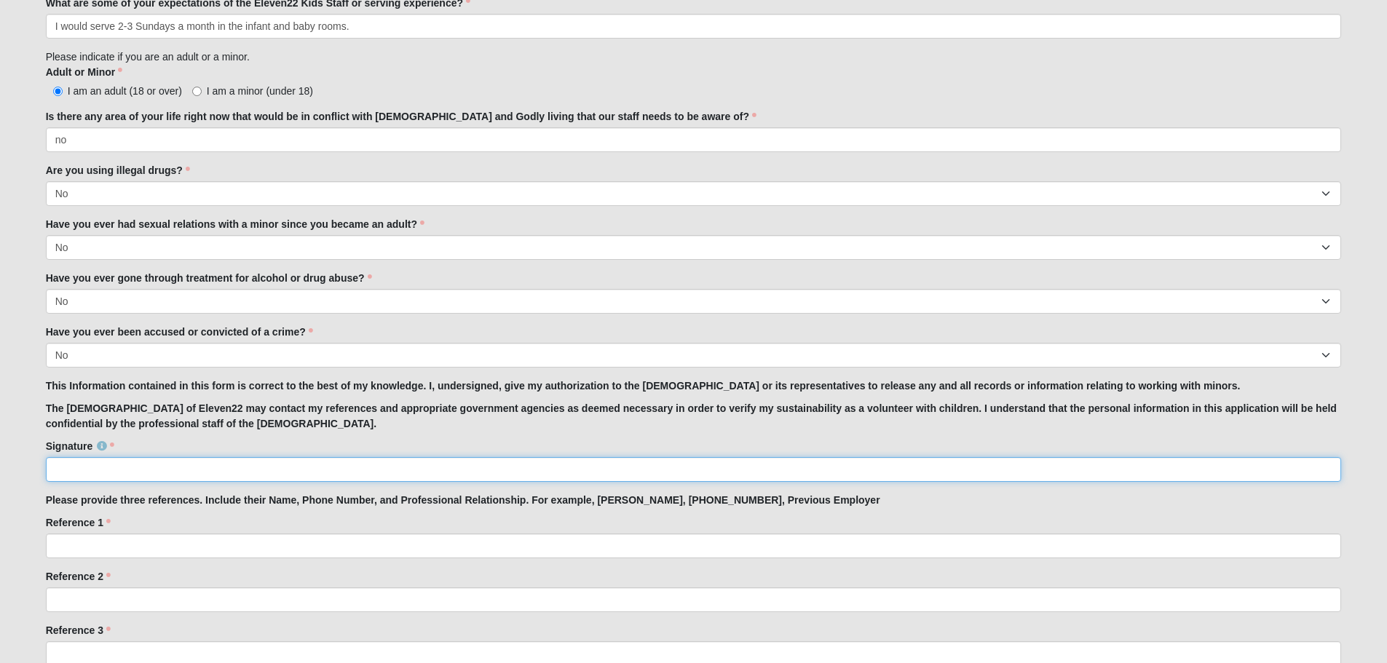
click at [187, 461] on input "Signature" at bounding box center [694, 469] width 1296 height 25
click at [106, 467] on input "Signature" at bounding box center [694, 469] width 1296 height 25
type input "[PERSON_NAME]"
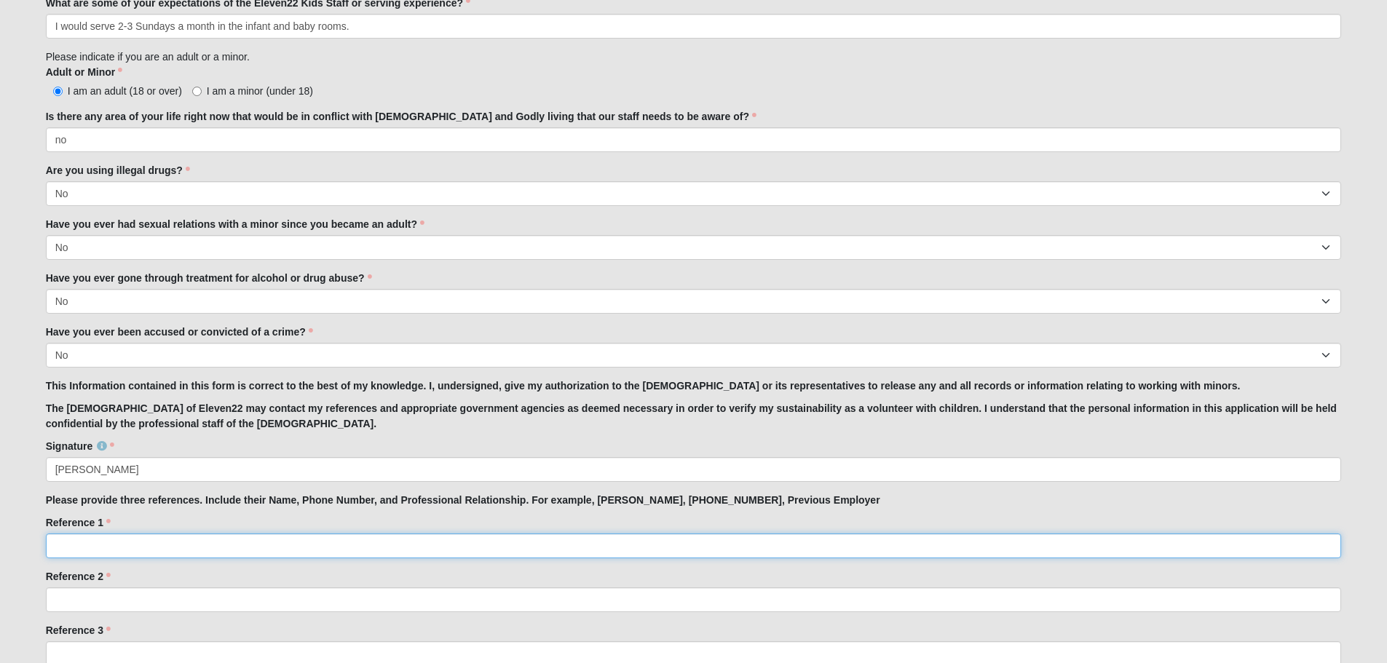
click at [253, 534] on input "Reference 1" at bounding box center [694, 546] width 1296 height 25
type input "[PERSON_NAME], [PHONE_NUMBER] Husband"
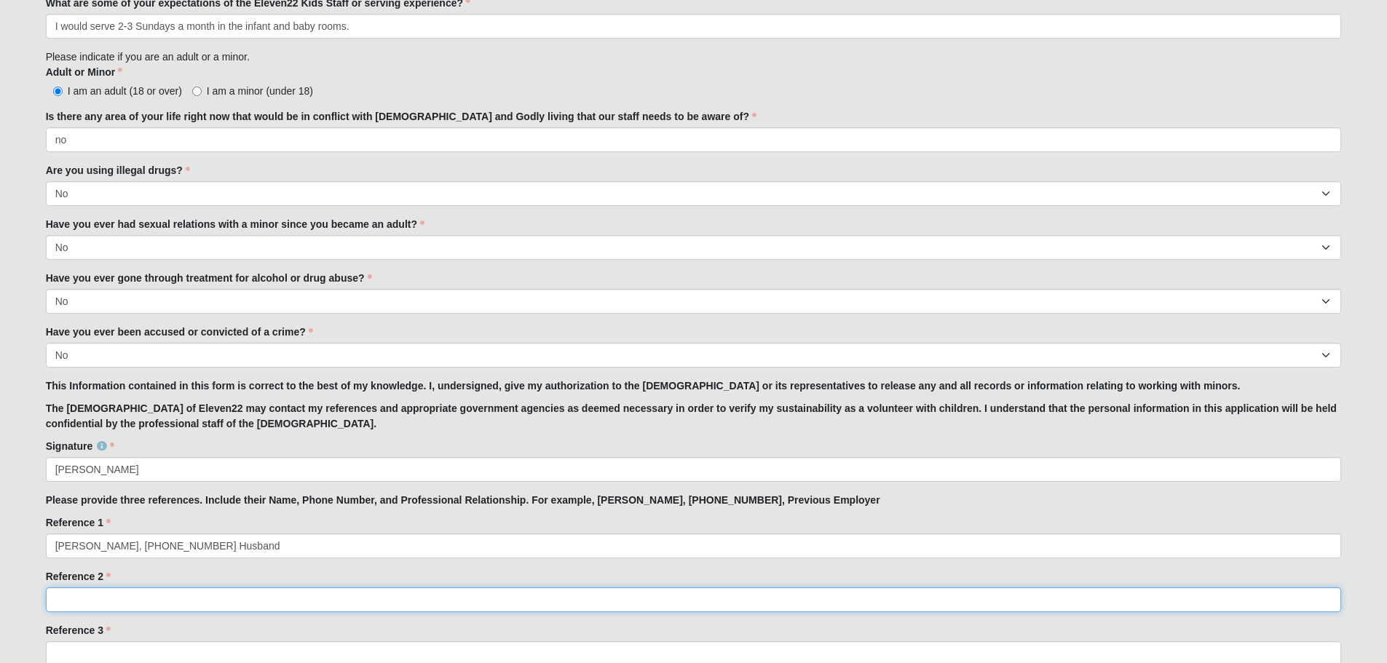
click at [256, 605] on input "Reference 2" at bounding box center [694, 600] width 1296 height 25
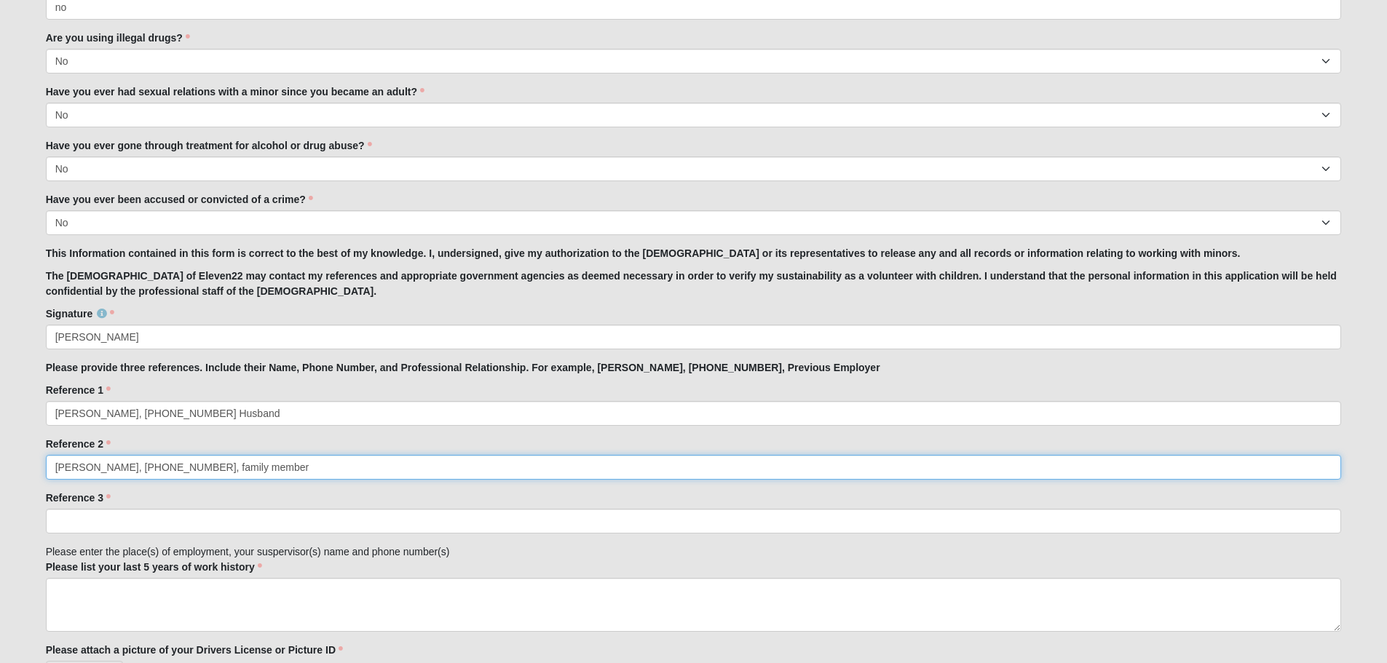
scroll to position [1210, 0]
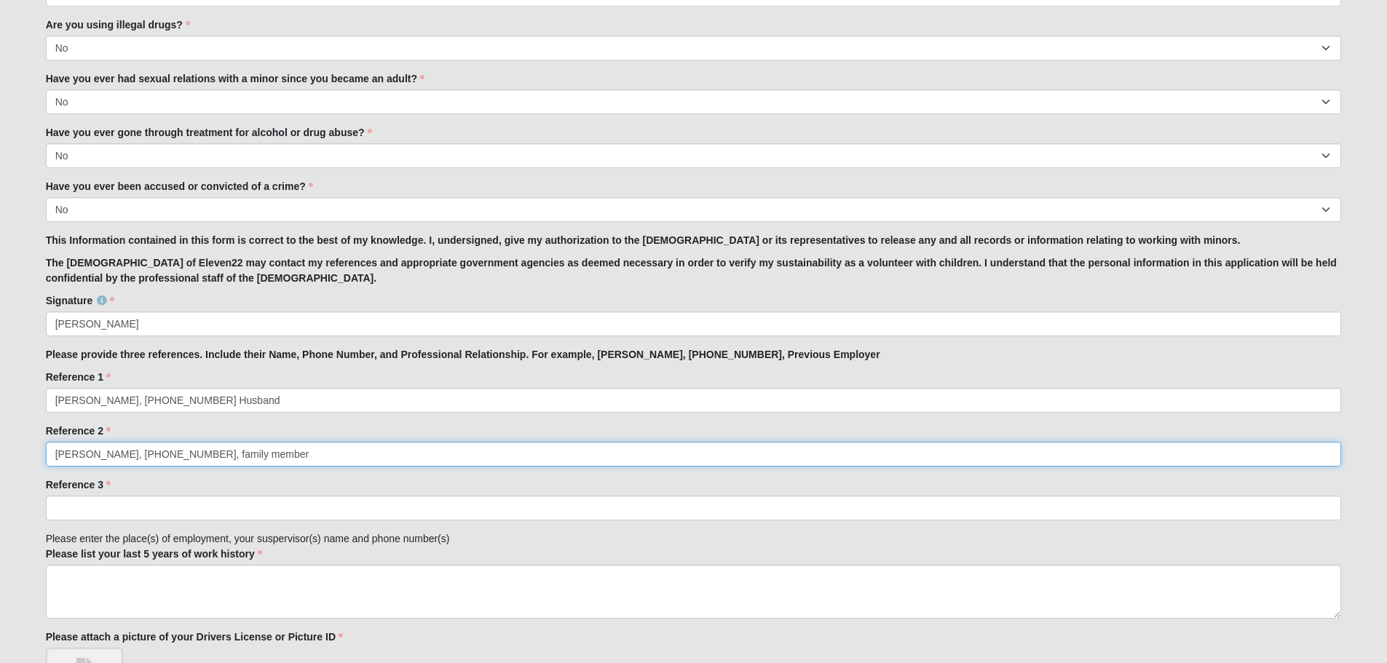
type input "[PERSON_NAME], [PHONE_NUMBER], family member"
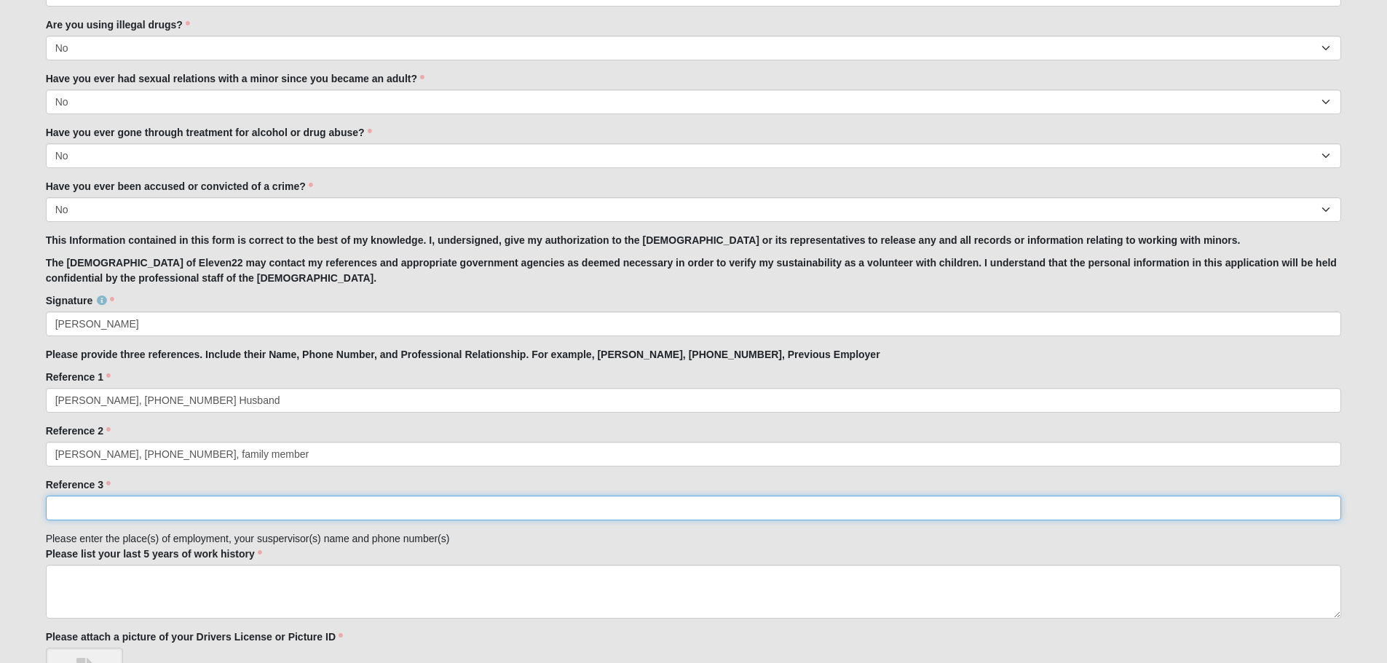
click at [182, 506] on input "Reference 3" at bounding box center [694, 508] width 1296 height 25
type input "[PERSON_NAME] [PHONE_NUMBER] Mother"
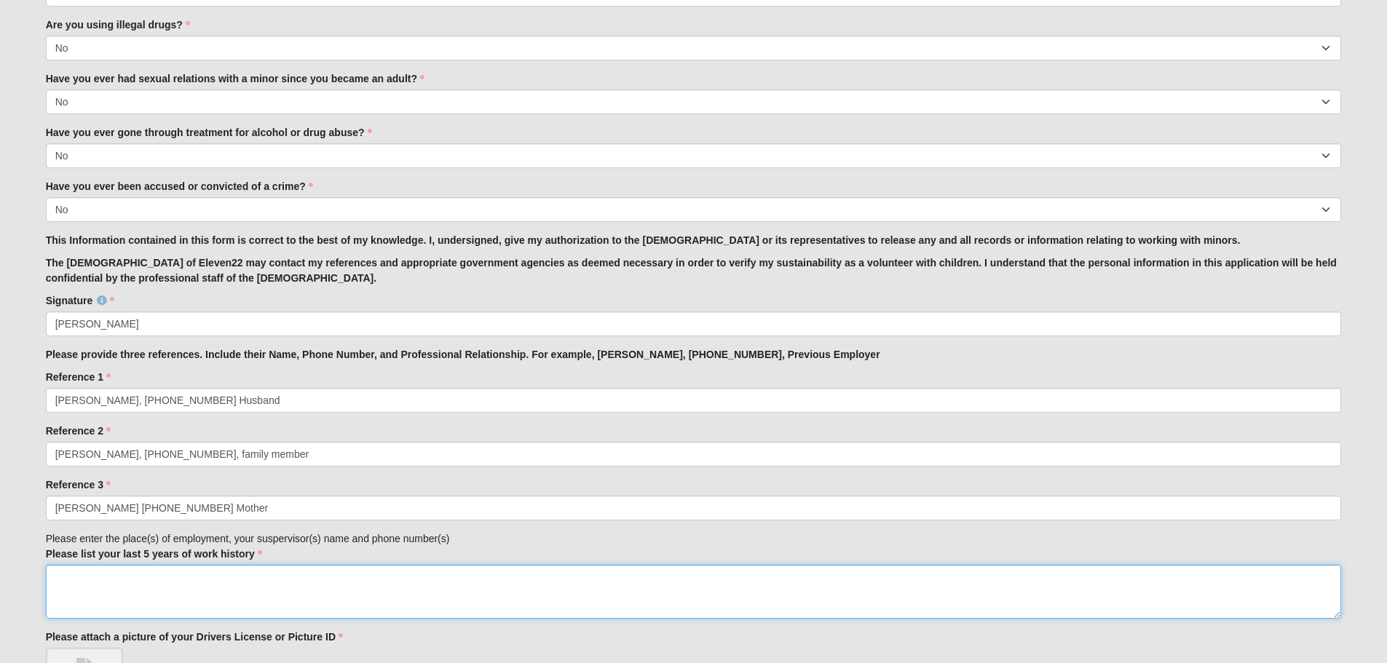
click at [185, 580] on textarea "Please list your last 5 years of work history" at bounding box center [694, 592] width 1296 height 54
click at [220, 575] on textarea "[PERSON_NAME] [PERSON_NAME] and Company, Wounded Warrior Project, [PERSON_NAME]" at bounding box center [694, 592] width 1296 height 54
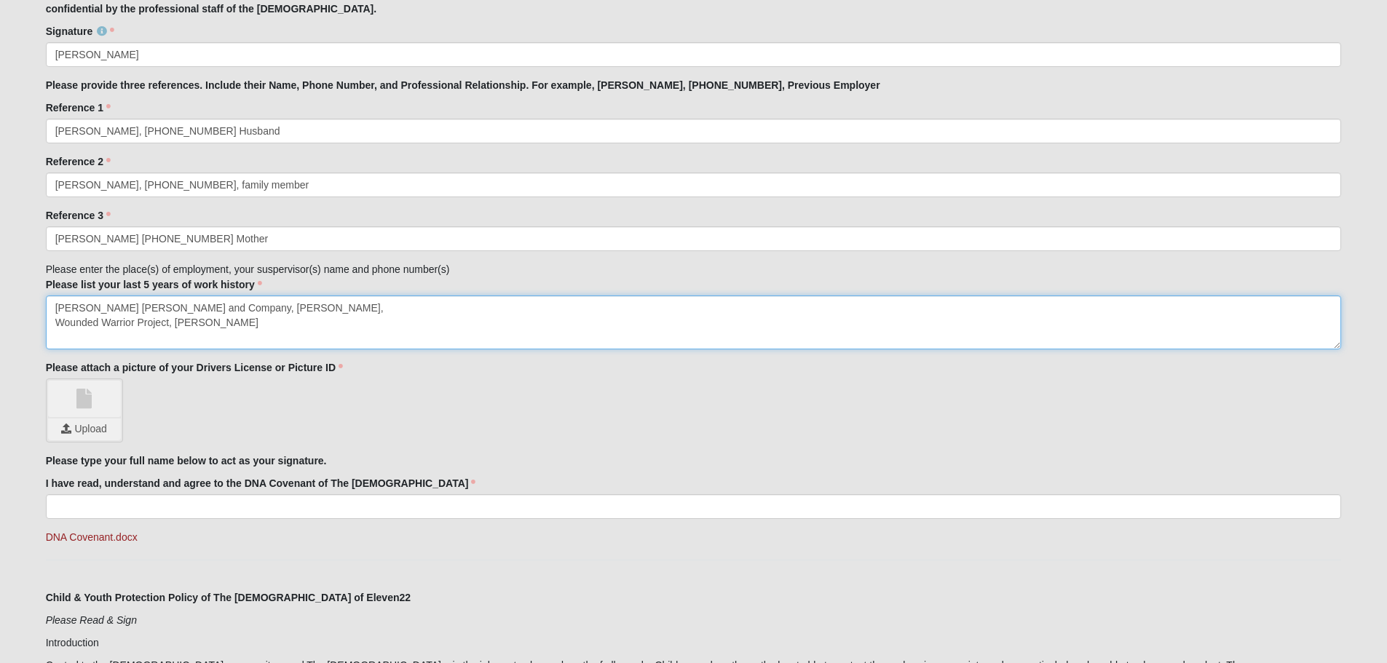
scroll to position [1501, 0]
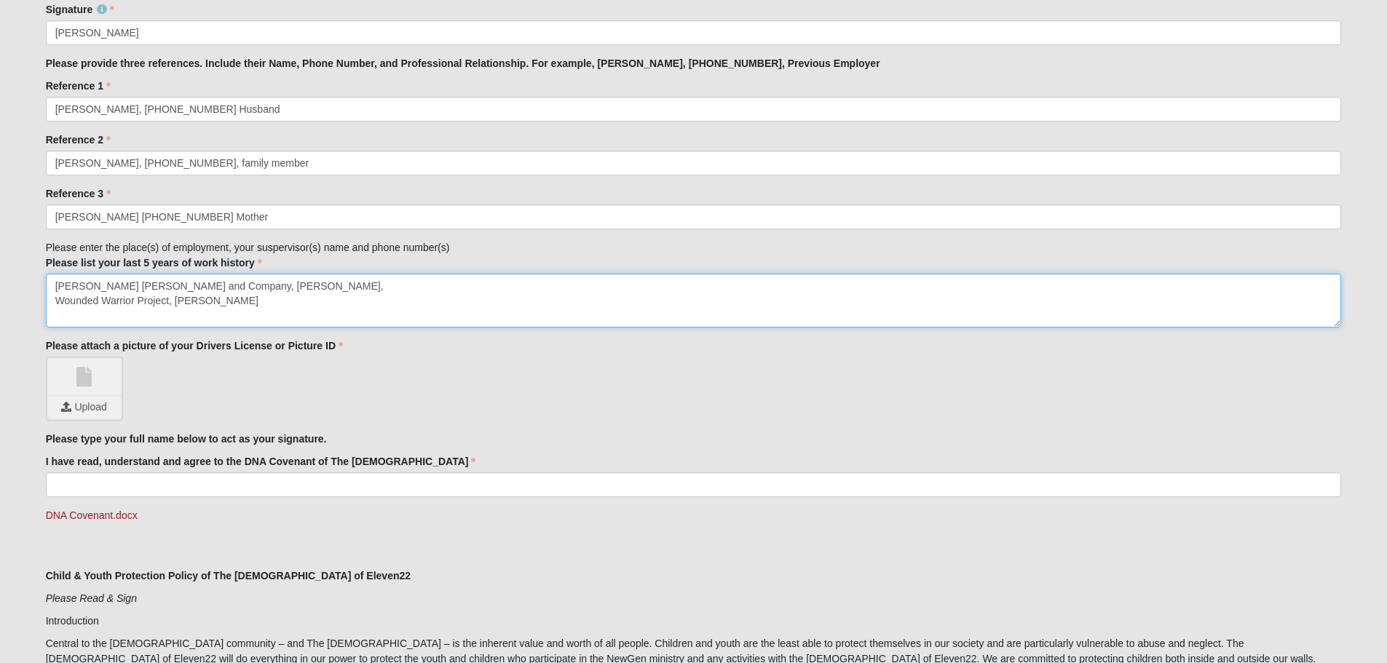
type textarea "[PERSON_NAME] [PERSON_NAME] and Company, [PERSON_NAME], Wounded Warrior Project…"
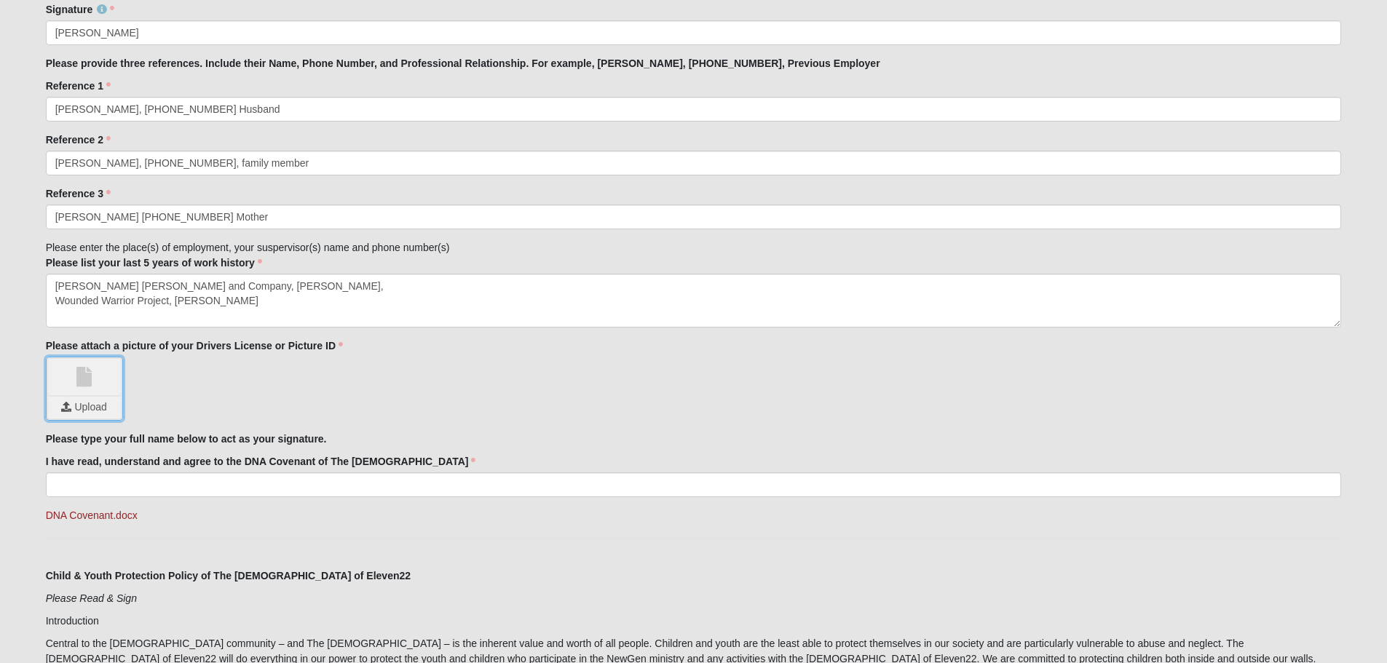
click at [87, 402] on input "file" at bounding box center [84, 408] width 73 height 22
click at [84, 358] on div "DL.jpg Upload" at bounding box center [84, 389] width 77 height 64
click at [81, 360] on link "DL.jpg" at bounding box center [84, 377] width 73 height 36
click at [230, 379] on div "DL.jpg Upload" at bounding box center [694, 389] width 1296 height 64
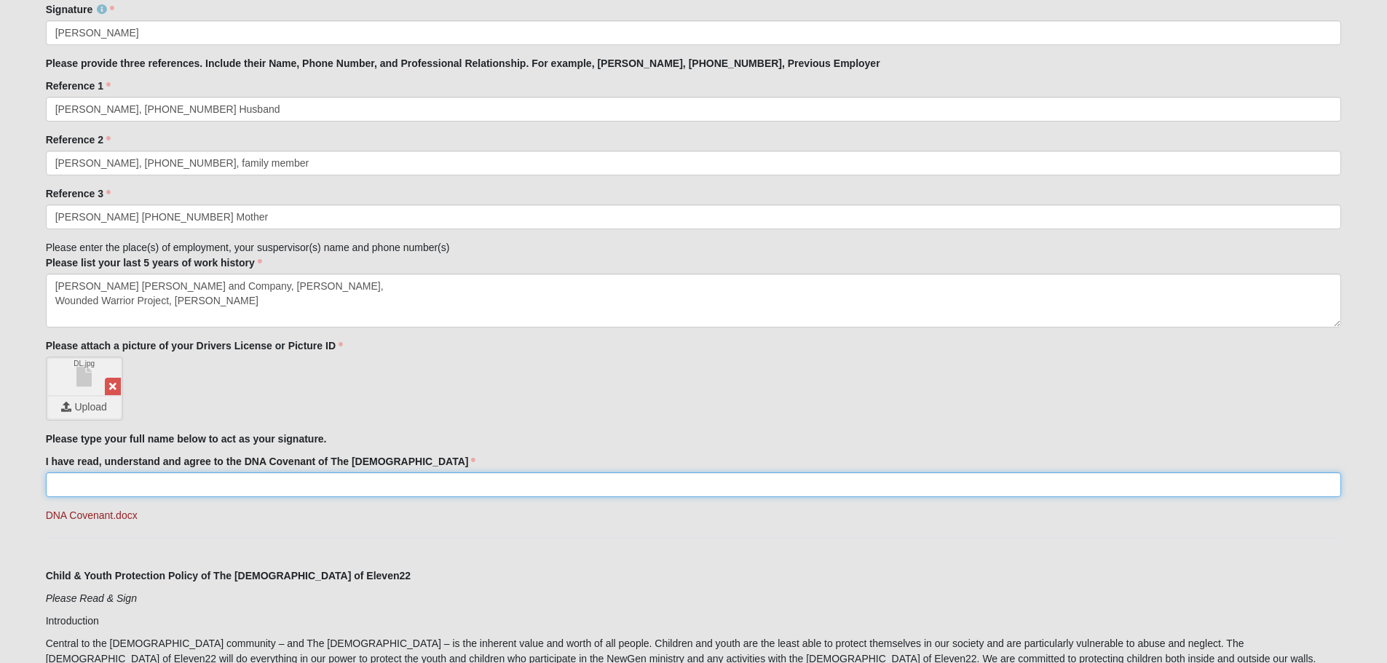
click at [130, 486] on input "I have read, understand and agree to the DNA Covenant of The [DEMOGRAPHIC_DATA]" at bounding box center [694, 485] width 1296 height 25
type input "[PERSON_NAME]"
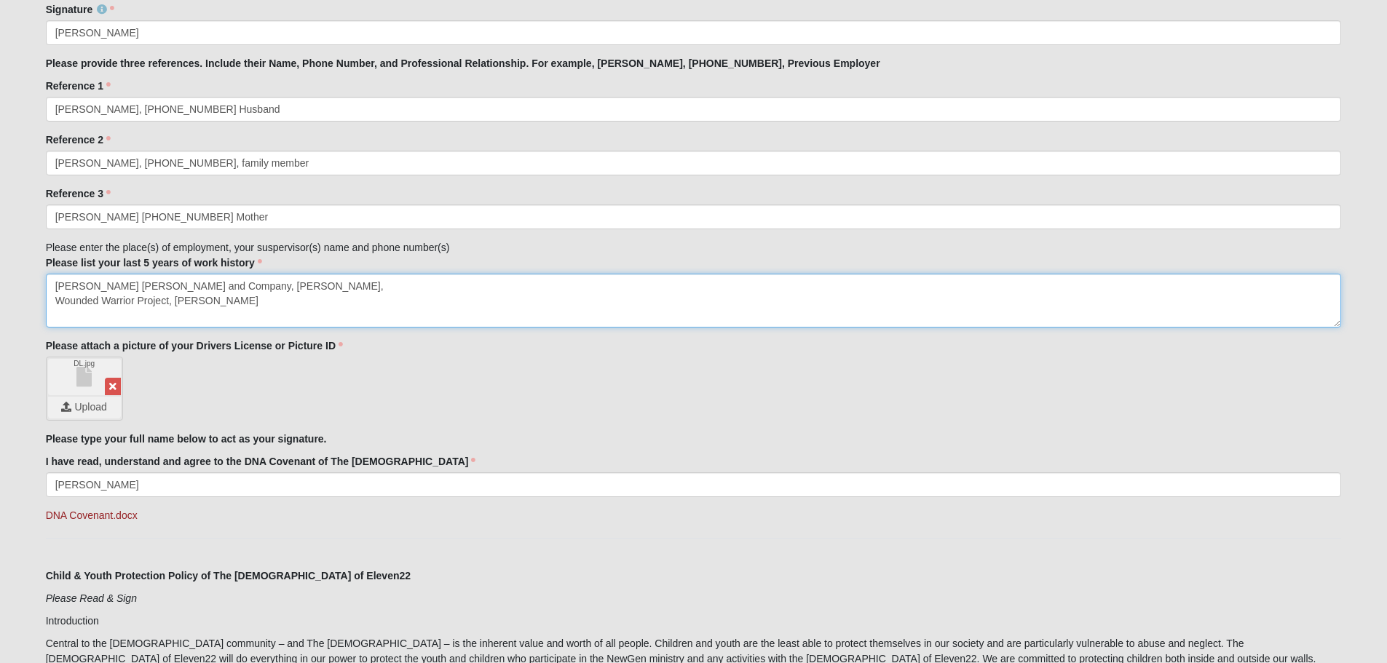
click at [296, 306] on textarea "[PERSON_NAME] [PERSON_NAME] and Company, [PERSON_NAME], Wounded Warrior Project…" at bounding box center [694, 301] width 1296 height 54
click at [299, 283] on textarea "[PERSON_NAME] [PERSON_NAME] and Company, [PERSON_NAME], Wounded Warrior Project…" at bounding box center [694, 301] width 1296 height 54
paste textarea "[PHONE_NUMBER]"
click at [280, 310] on textarea "[PERSON_NAME] [PERSON_NAME] and Company, [PERSON_NAME], [PHONE_NUMBER] Wounded …" at bounding box center [694, 301] width 1296 height 54
paste textarea "[PHONE_NUMBER]"
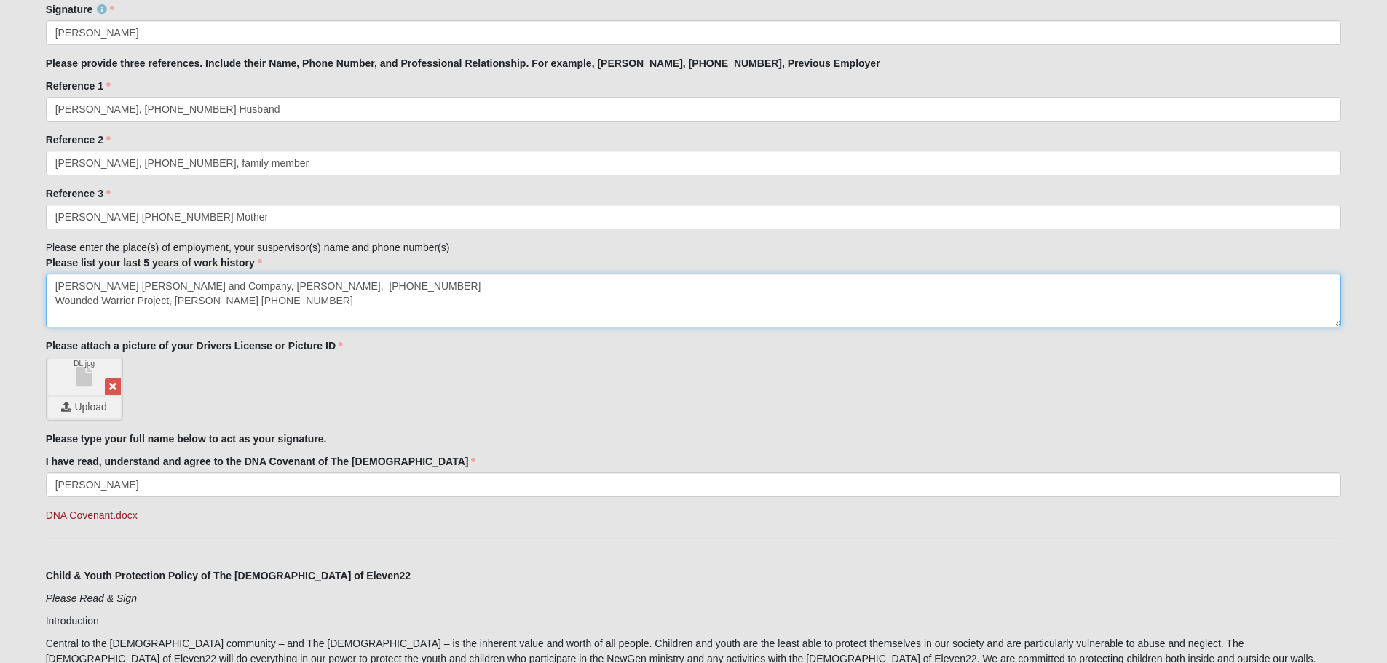
drag, startPoint x: 250, startPoint y: 298, endPoint x: 218, endPoint y: 301, distance: 32.2
click at [218, 299] on textarea "[PERSON_NAME] [PERSON_NAME] and Company, [PERSON_NAME], [PHONE_NUMBER] Wounded …" at bounding box center [694, 301] width 1296 height 54
paste textarea "eia"
type textarea "[PERSON_NAME] [PERSON_NAME] and Company, [PERSON_NAME], [PHONE_NUMBER] Wounded …"
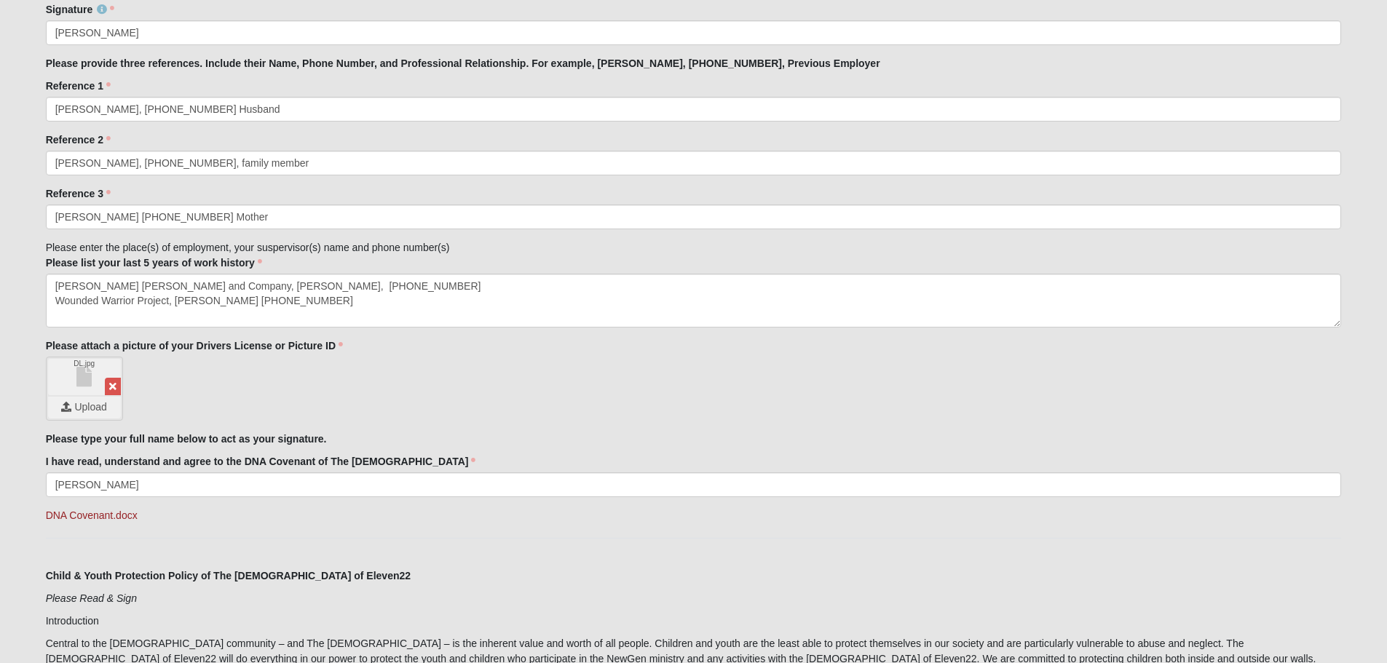
drag, startPoint x: 379, startPoint y: 354, endPoint x: 379, endPoint y: 363, distance: 8.8
click at [379, 354] on div "Please attach a picture of your Drivers License or Picture ID DL.jpg Upload Ple…" at bounding box center [694, 380] width 1296 height 82
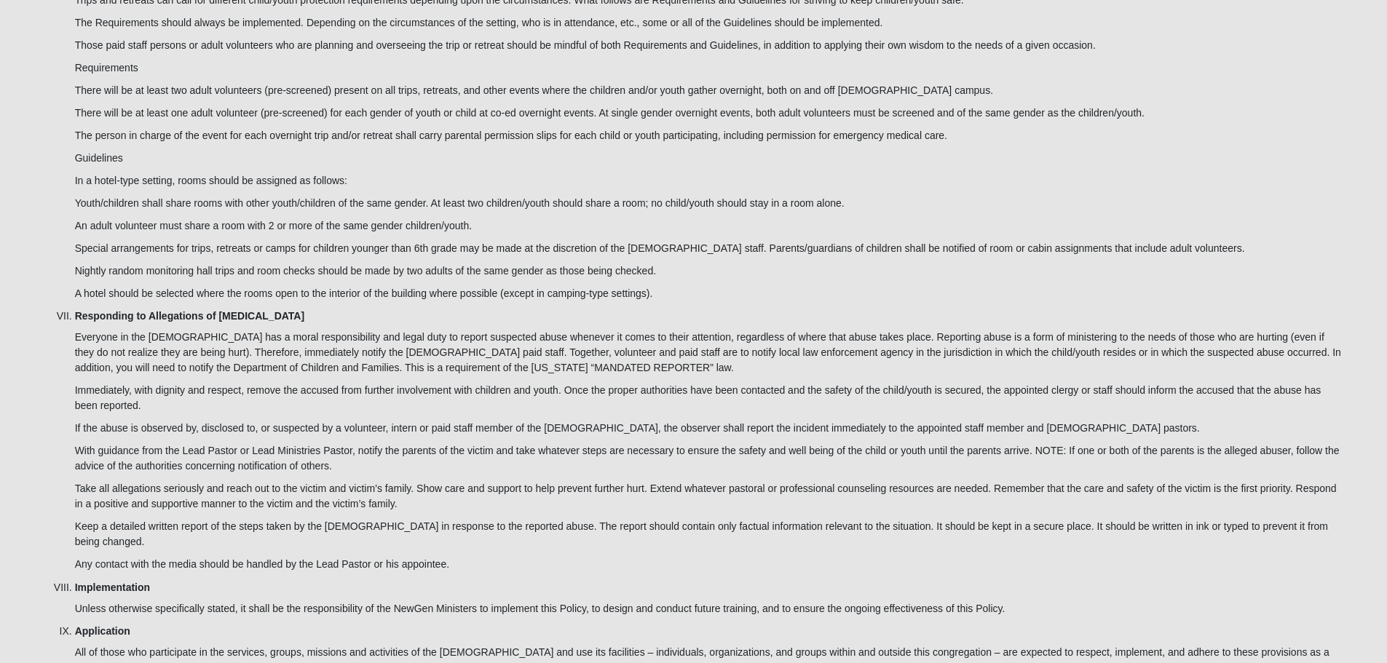
scroll to position [4233, 0]
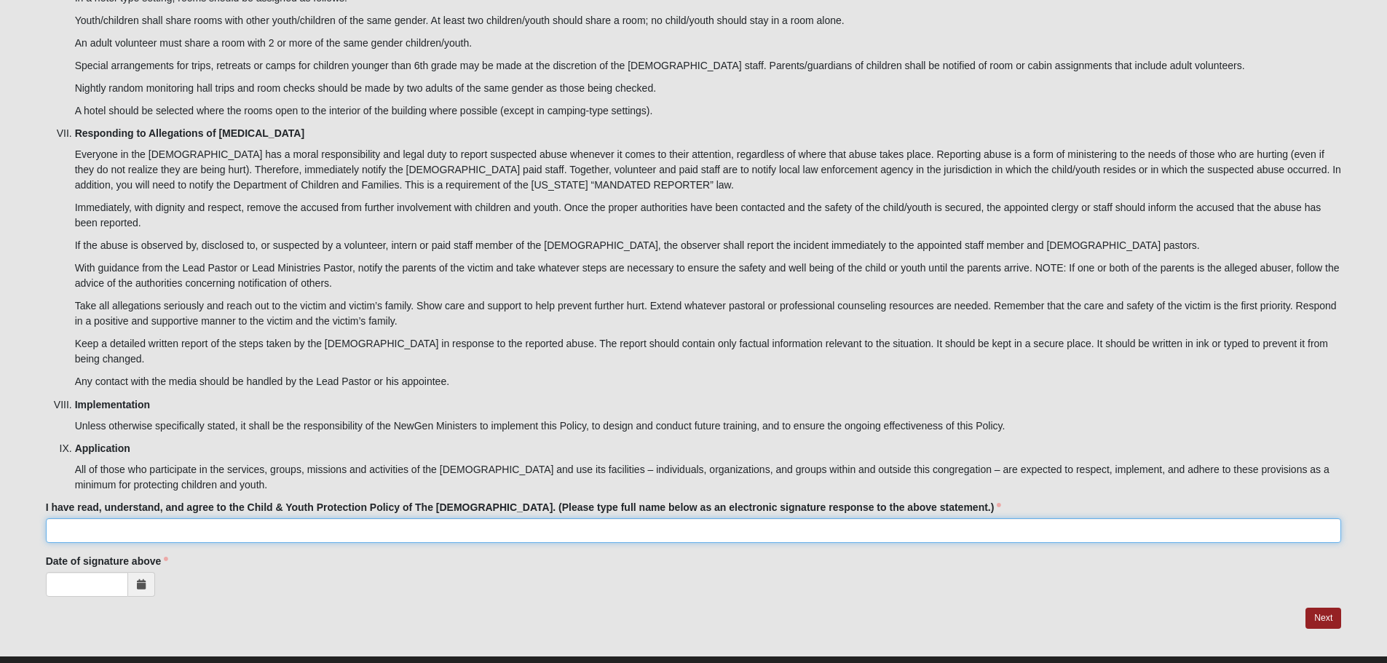
click at [135, 518] on input "I have read, understand, and agree to the Child & Youth Protection Policy of Th…" at bounding box center [694, 530] width 1296 height 25
type input "[PERSON_NAME]"
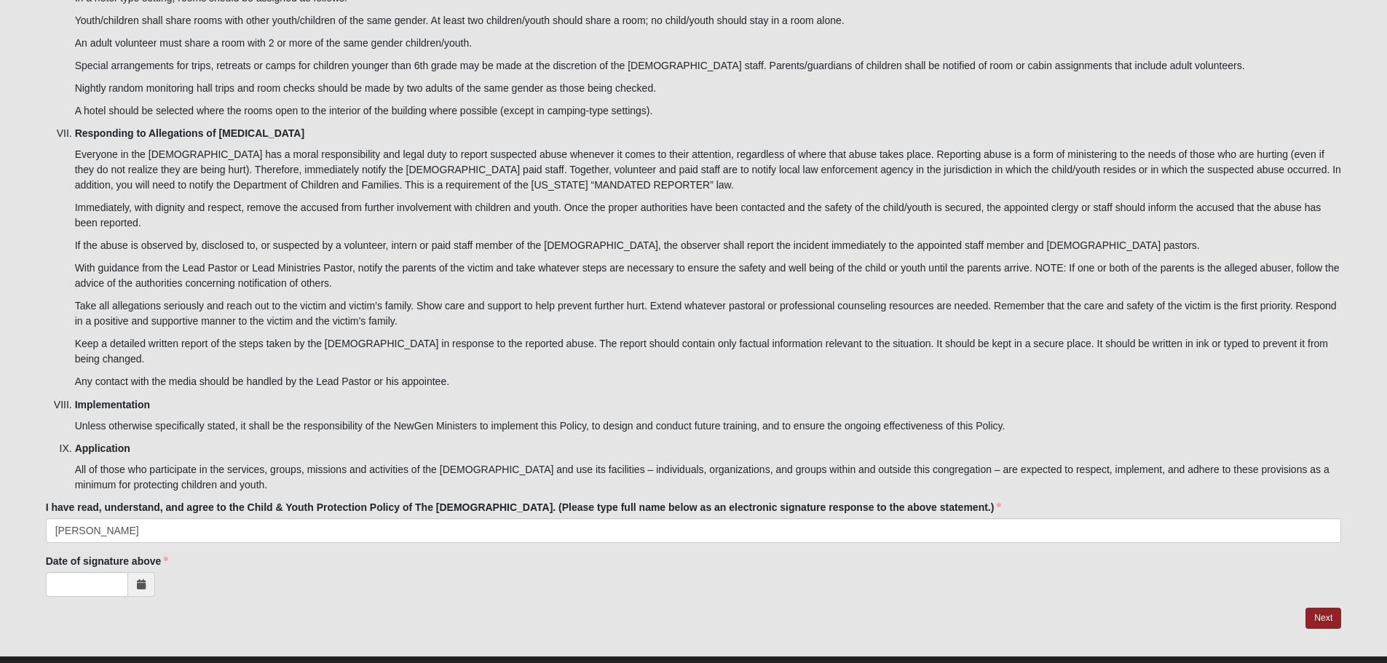
click at [135, 572] on span at bounding box center [141, 584] width 27 height 25
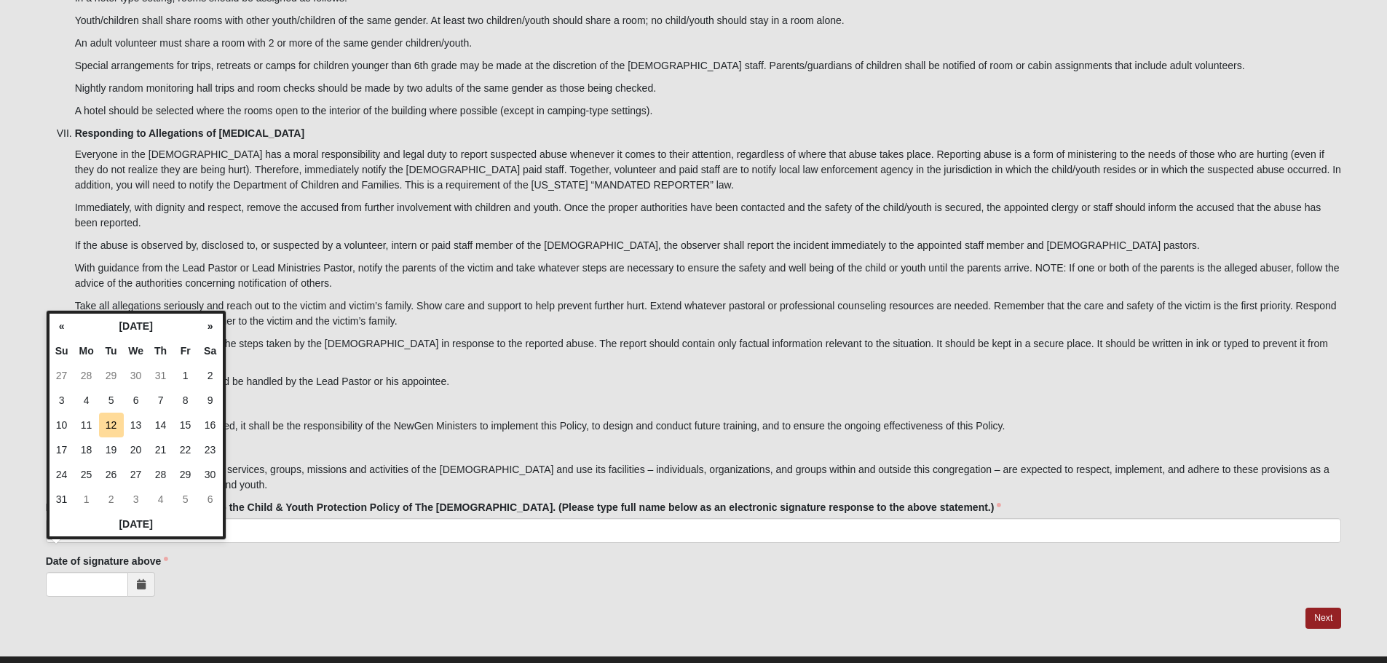
click at [112, 430] on td "12" at bounding box center [111, 425] width 25 height 25
type input "[DATE]"
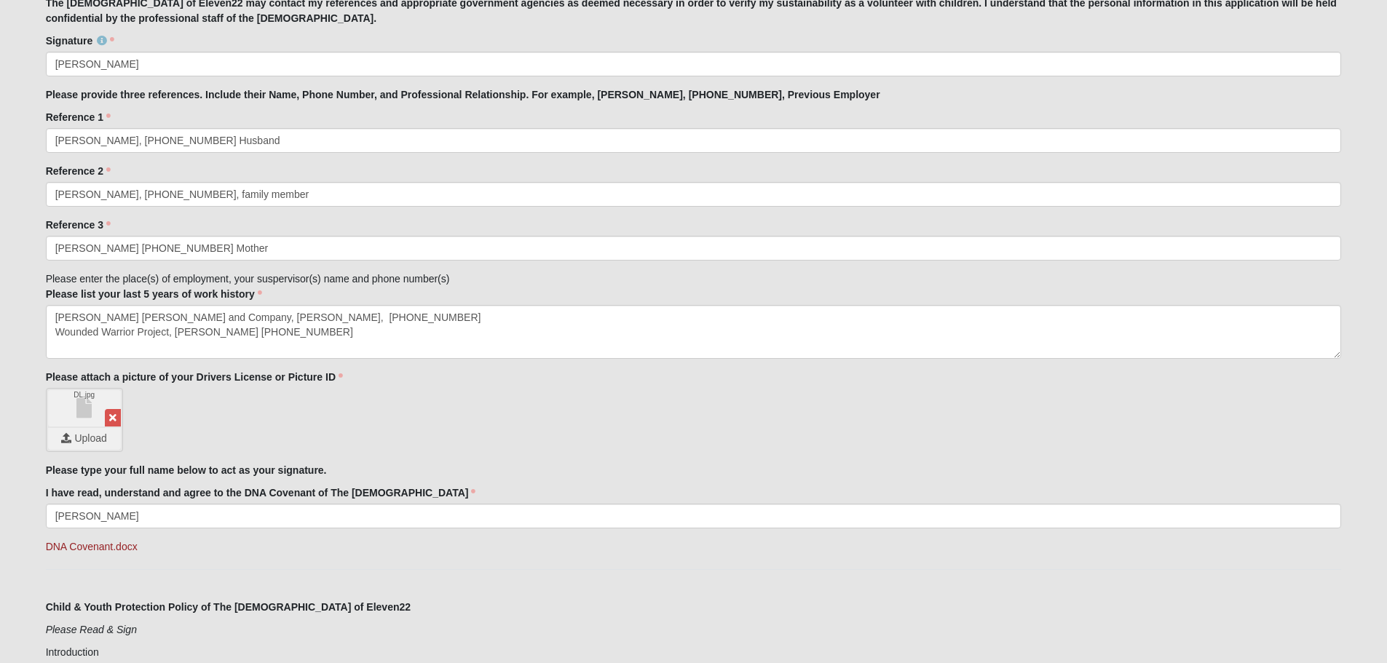
scroll to position [1248, 0]
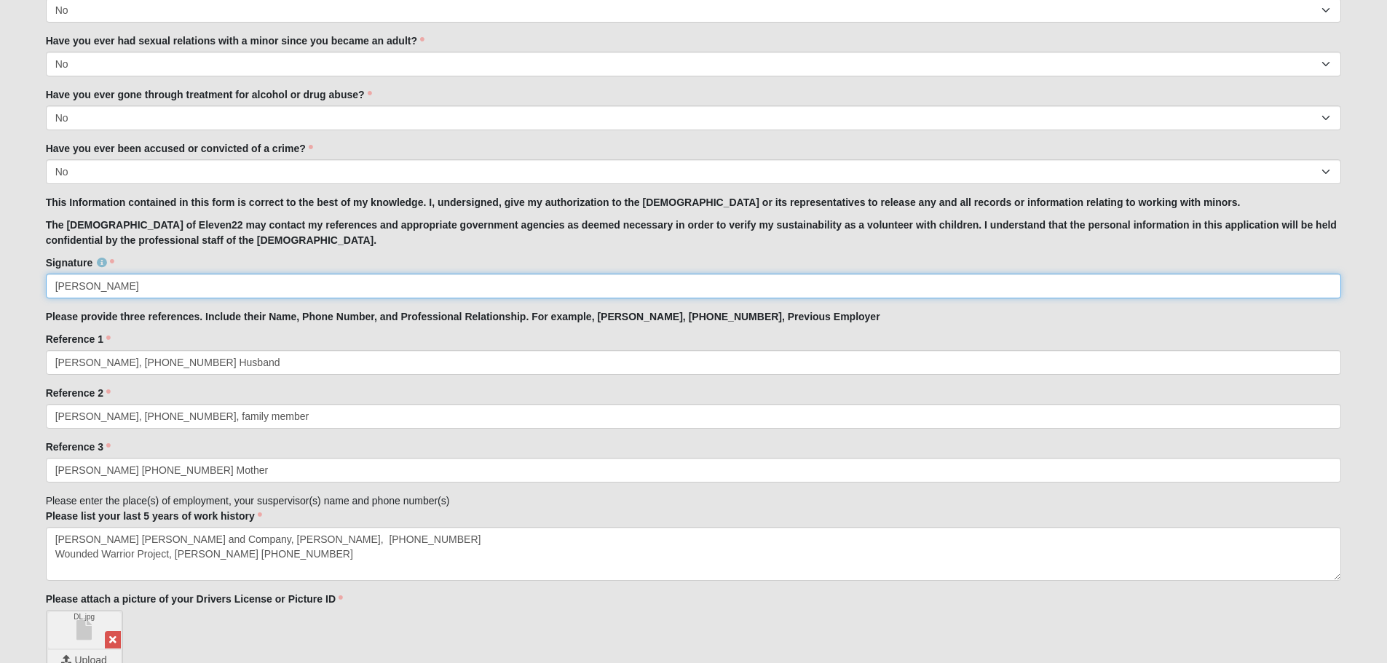
click at [86, 288] on input "[PERSON_NAME]" at bounding box center [694, 286] width 1296 height 25
click at [88, 287] on input "[PERSON_NAME]" at bounding box center [694, 286] width 1296 height 25
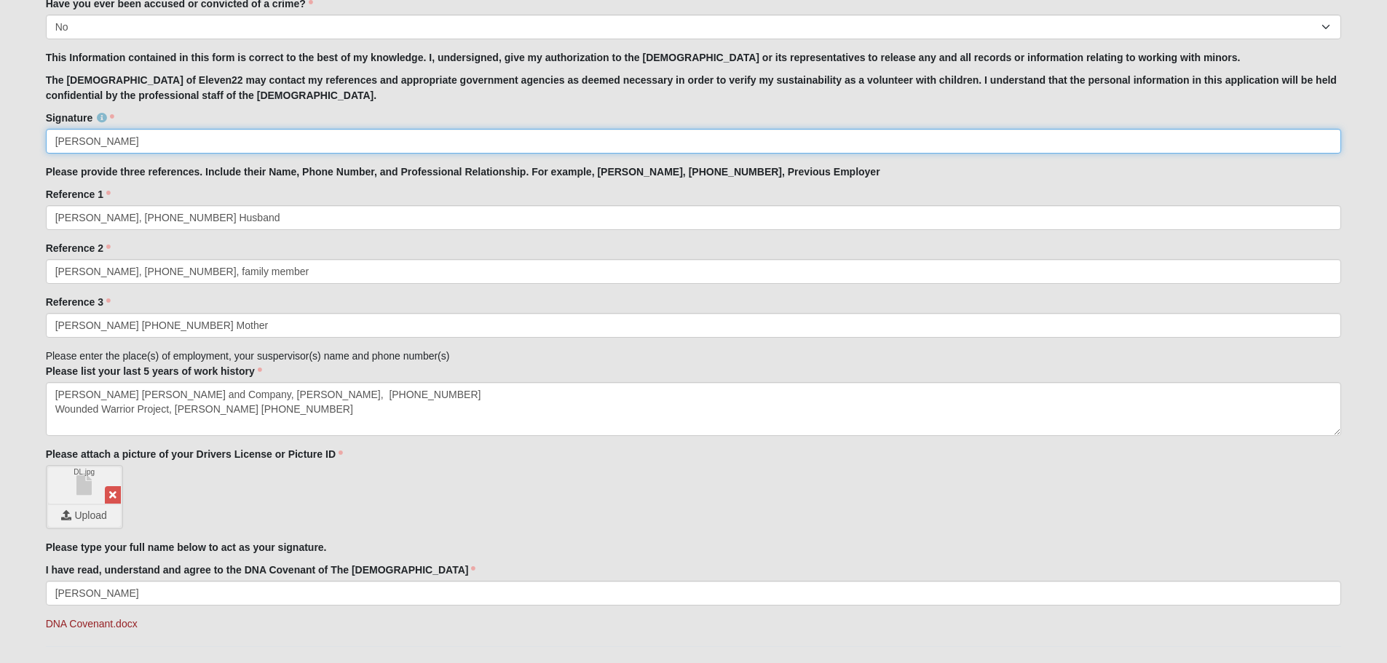
scroll to position [1394, 0]
type input "[PERSON_NAME]"
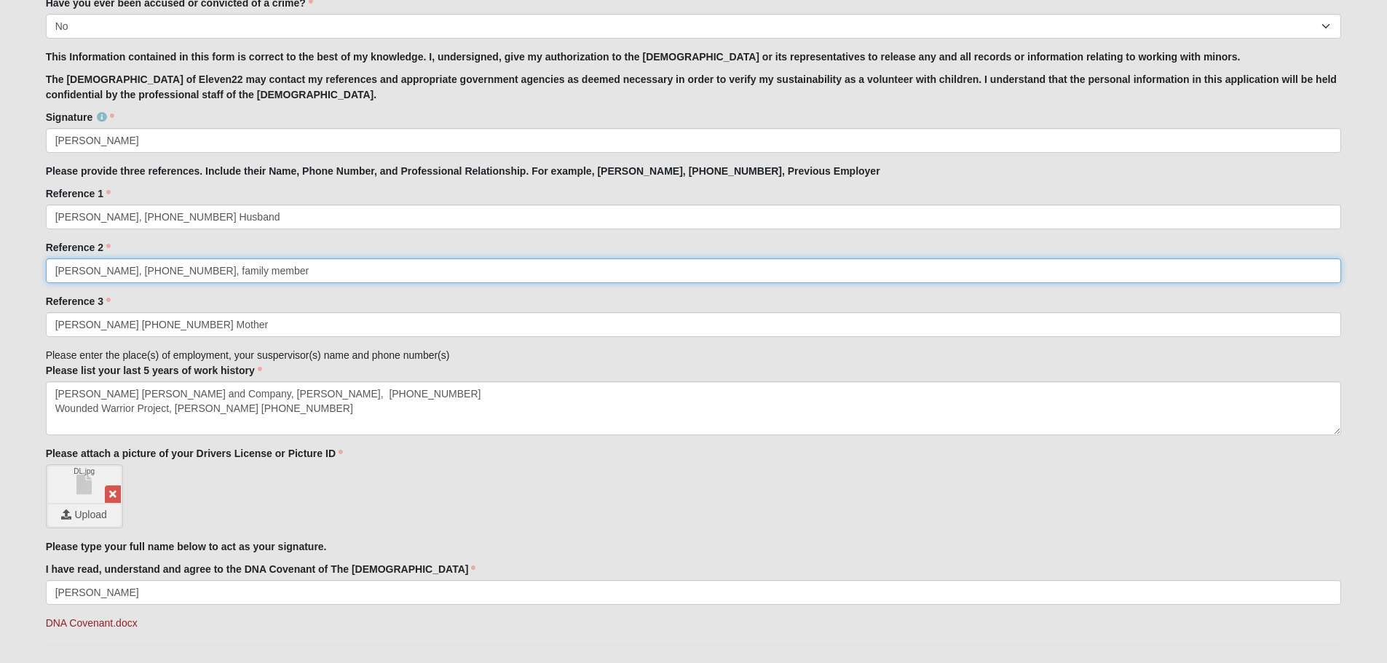
click at [275, 267] on input "[PERSON_NAME], [PHONE_NUMBER], family member" at bounding box center [694, 270] width 1296 height 25
type input "[PERSON_NAME], [PHONE_NUMBER], family member and previous co-worker"
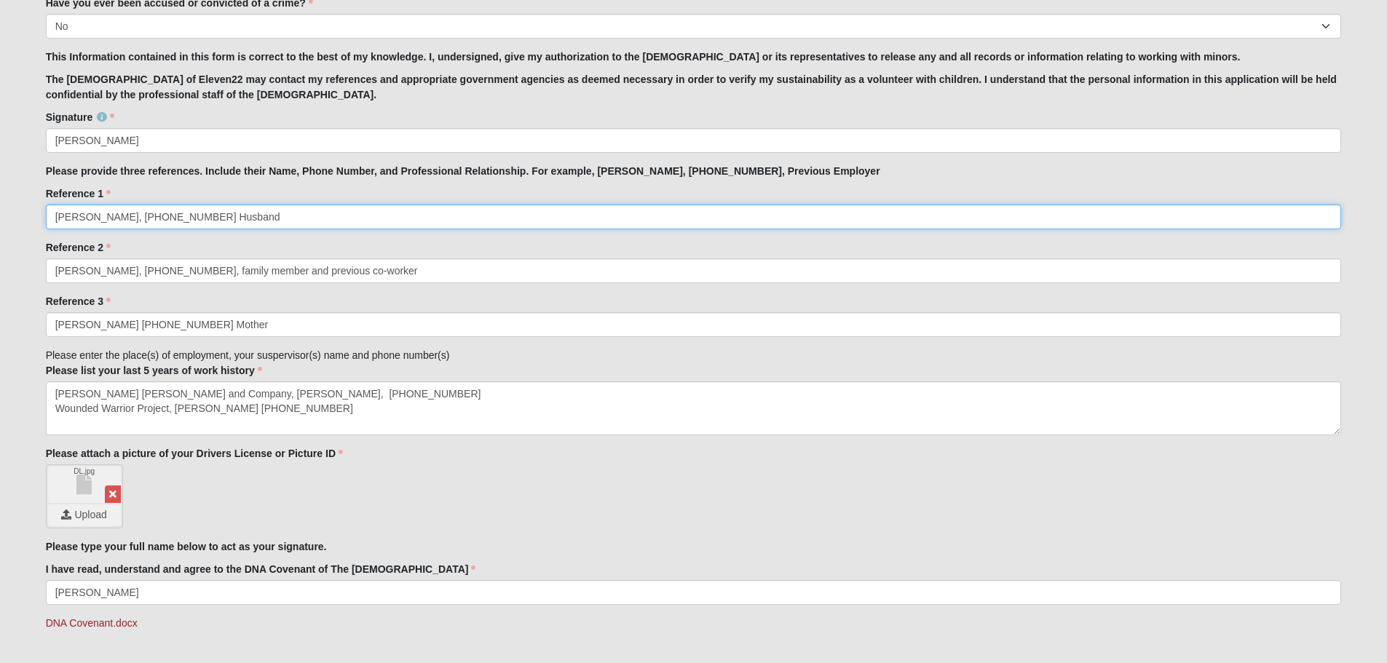
drag, startPoint x: 276, startPoint y: 218, endPoint x: 19, endPoint y: 212, distance: 257.1
type input "[PERSON_NAME],"
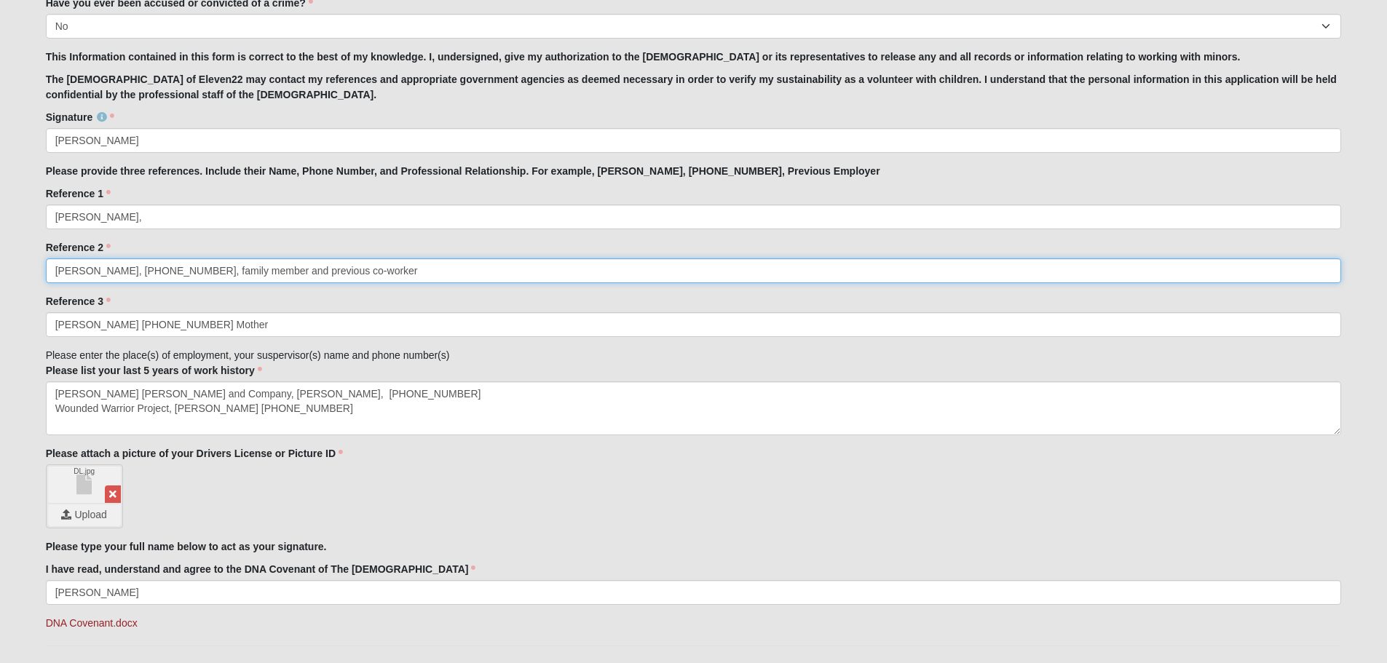
drag, startPoint x: 365, startPoint y: 271, endPoint x: 14, endPoint y: 307, distance: 352.8
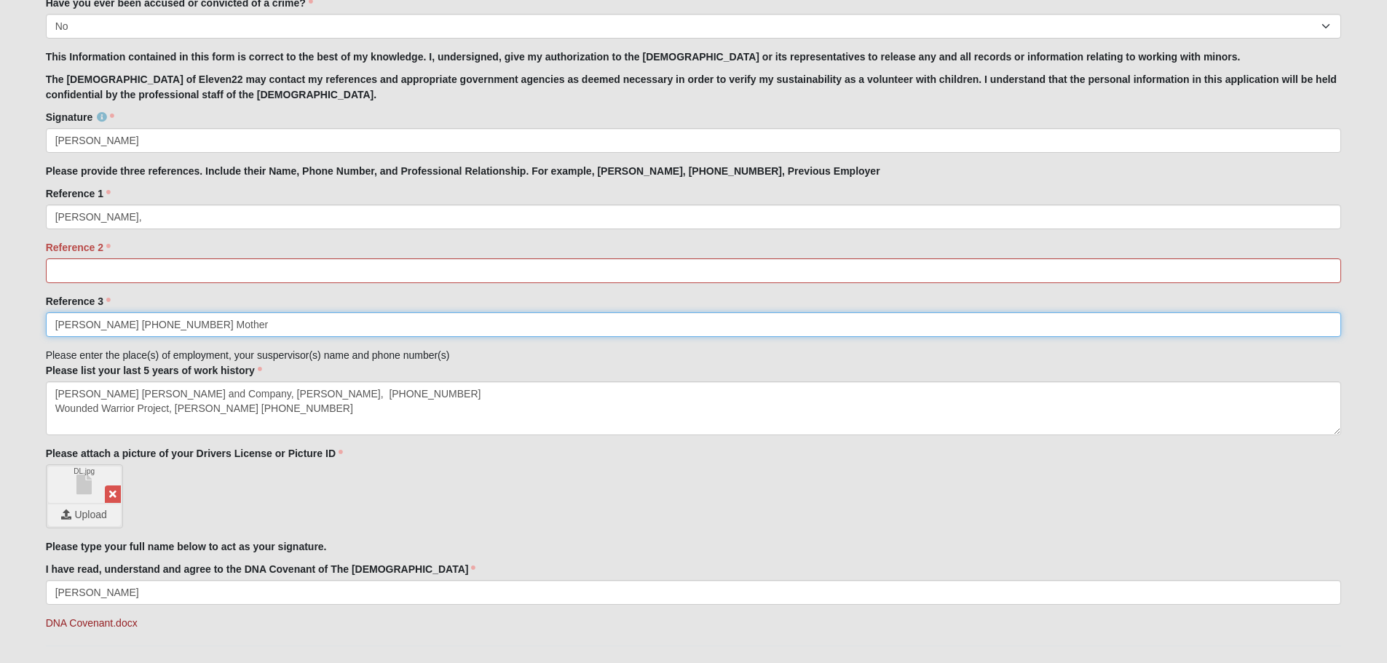
drag, startPoint x: 261, startPoint y: 328, endPoint x: 23, endPoint y: 330, distance: 238.1
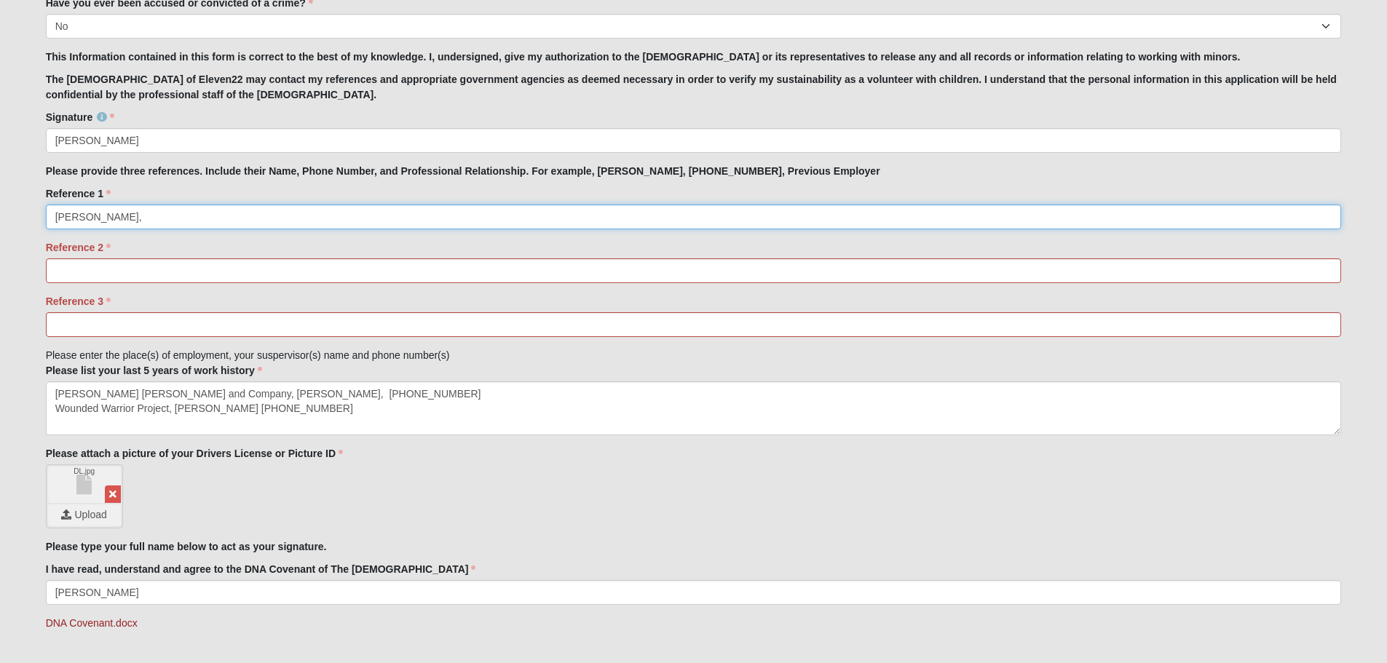
drag, startPoint x: 199, startPoint y: 210, endPoint x: 198, endPoint y: 219, distance: 8.8
click at [198, 213] on input "[PERSON_NAME]," at bounding box center [694, 217] width 1296 height 25
type input "[PERSON_NAME], [PHONE_NUMBER], co-worker"
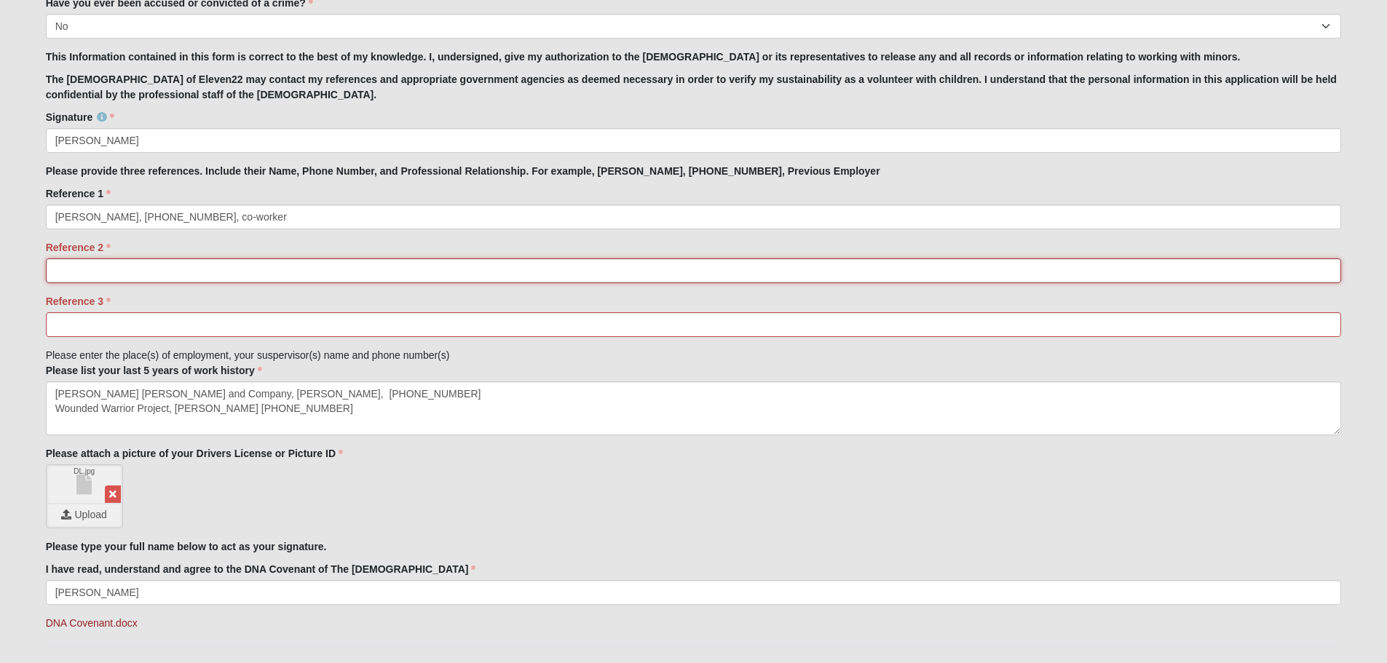
click at [185, 268] on input "Reference 2" at bounding box center [694, 270] width 1296 height 25
type input "[PERSON_NAME], [PHONE_NUMBER], co-worker"
click at [141, 318] on input "Reference 3" at bounding box center [694, 324] width 1296 height 25
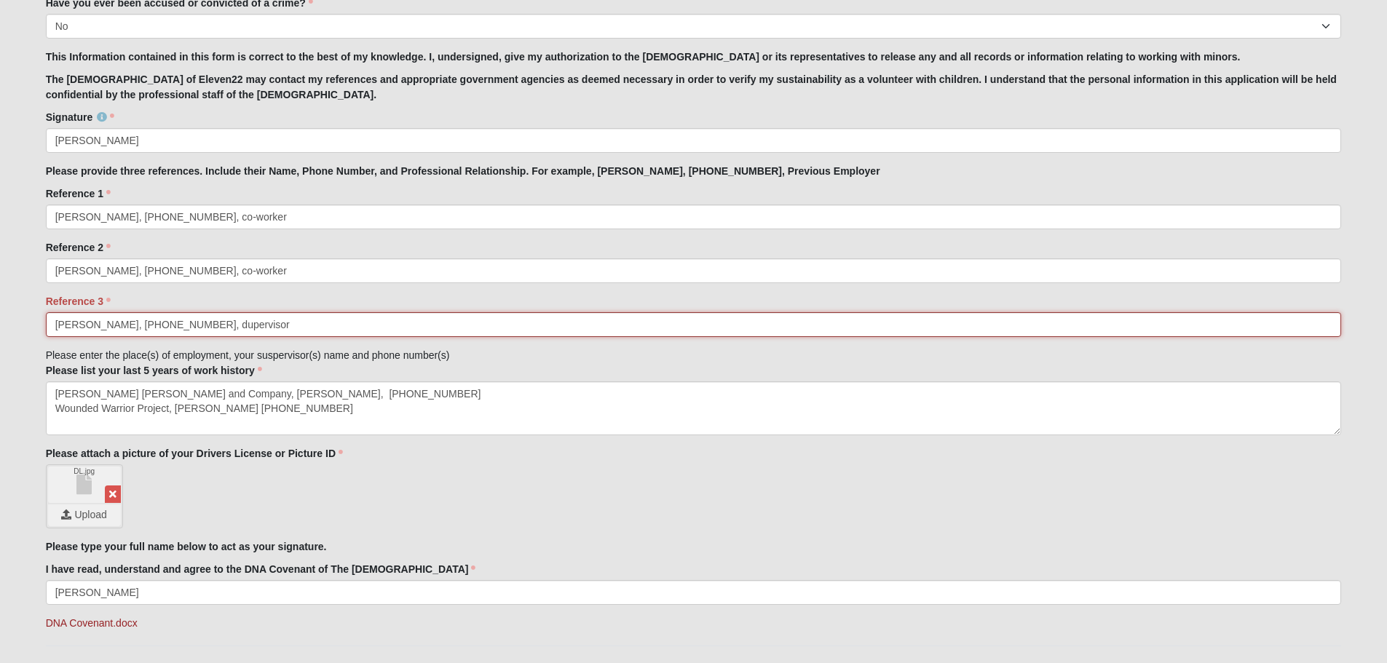
click at [211, 328] on input "[PERSON_NAME], [PHONE_NUMBER], dupervisor" at bounding box center [694, 324] width 1296 height 25
type input "[PERSON_NAME], [PHONE_NUMBER], supervisor"
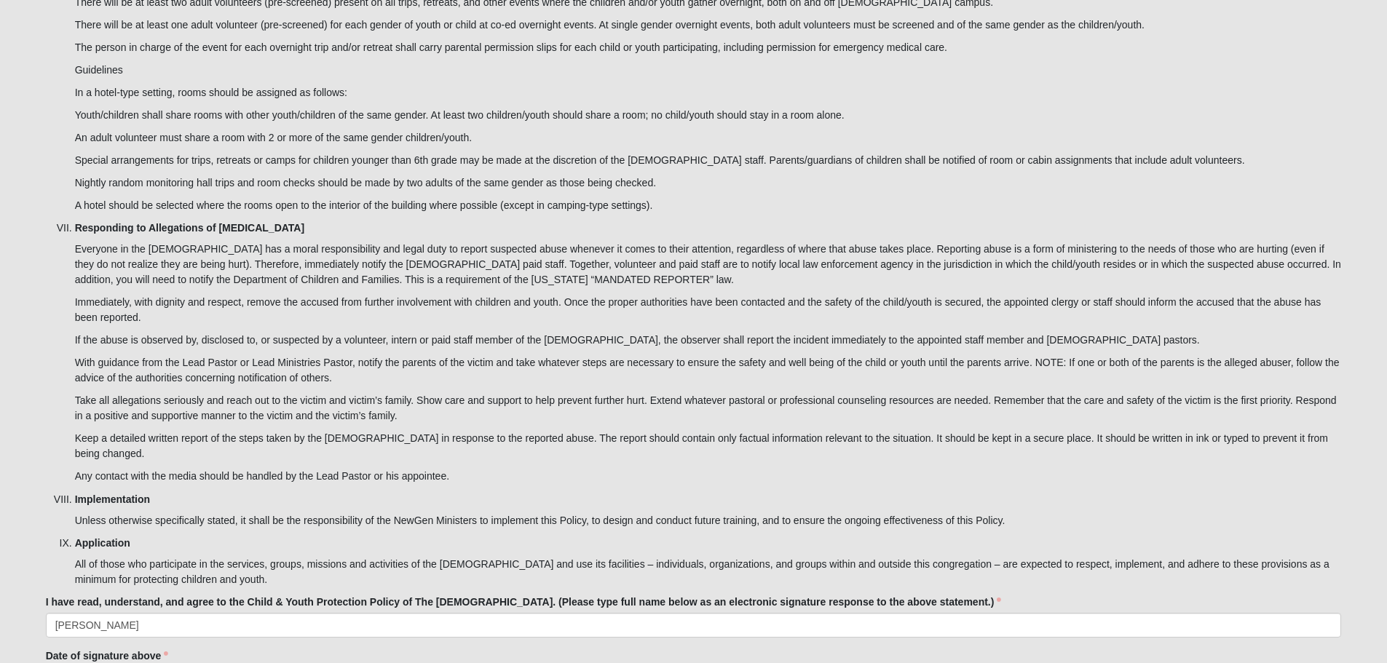
scroll to position [4233, 0]
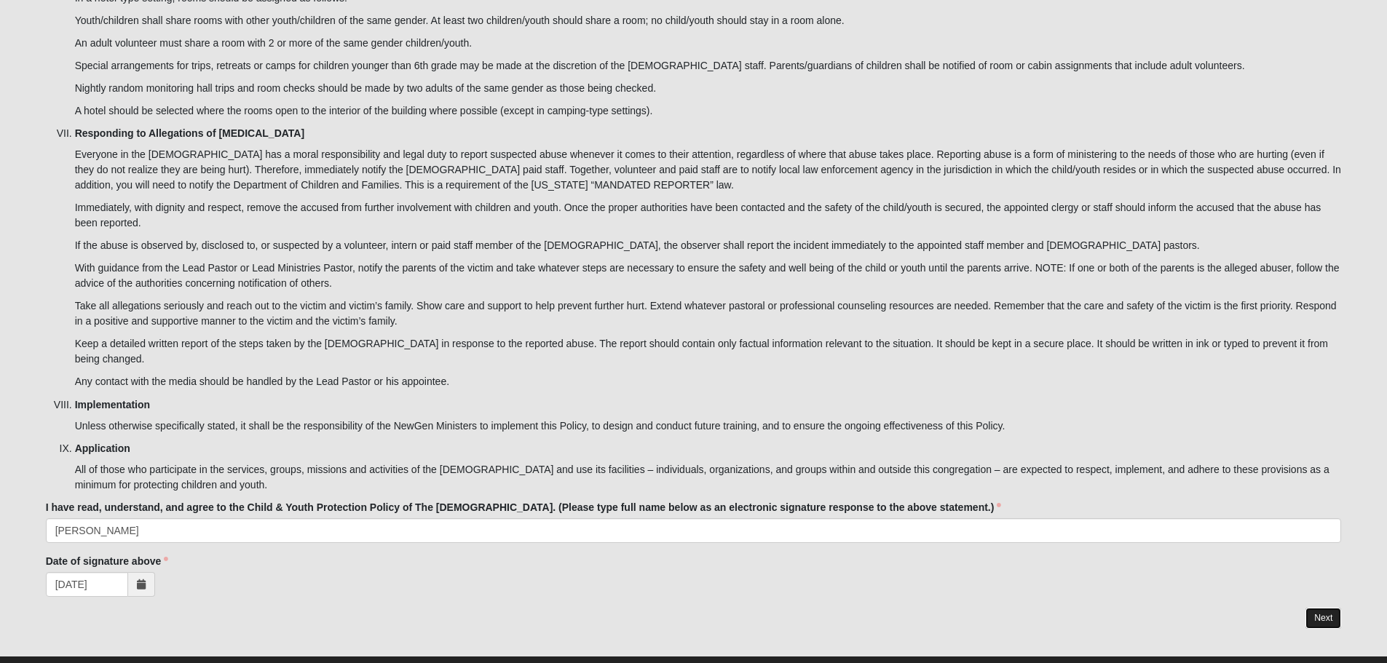
click at [1316, 608] on link "Next" at bounding box center [1324, 618] width 36 height 21
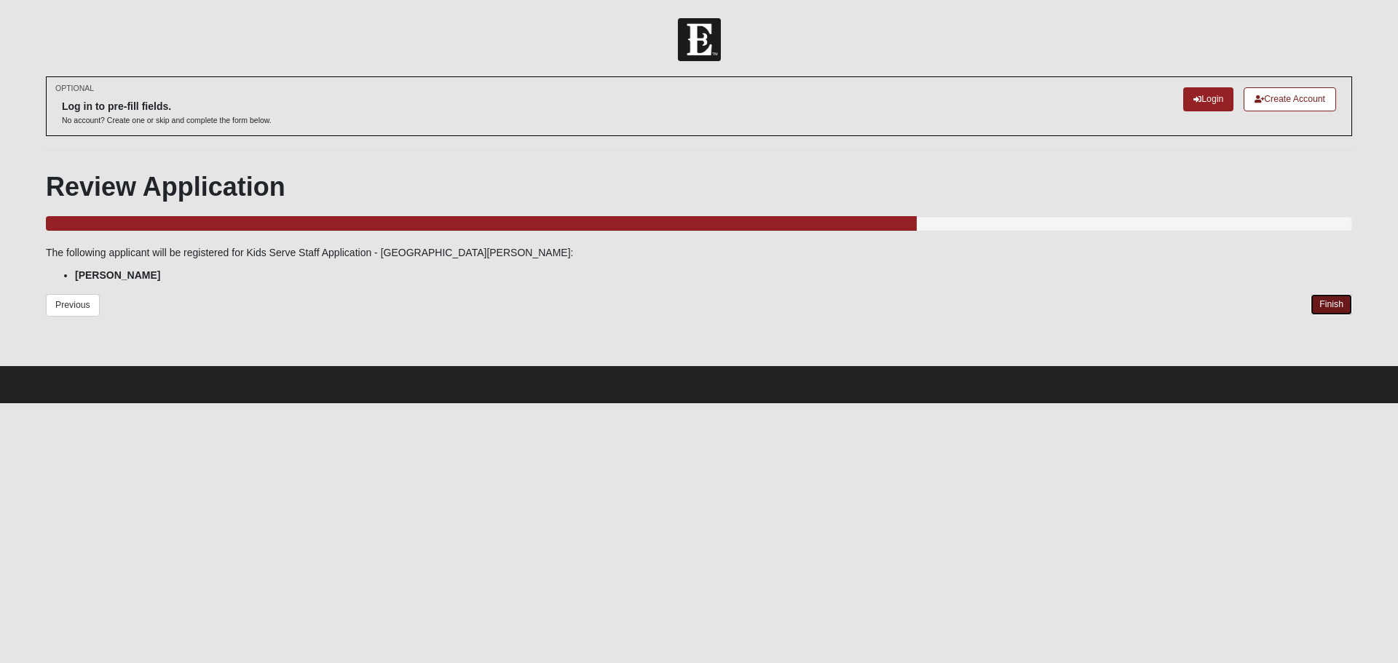
click at [1339, 304] on link "Finish" at bounding box center [1332, 304] width 42 height 21
